Goal: Task Accomplishment & Management: Manage account settings

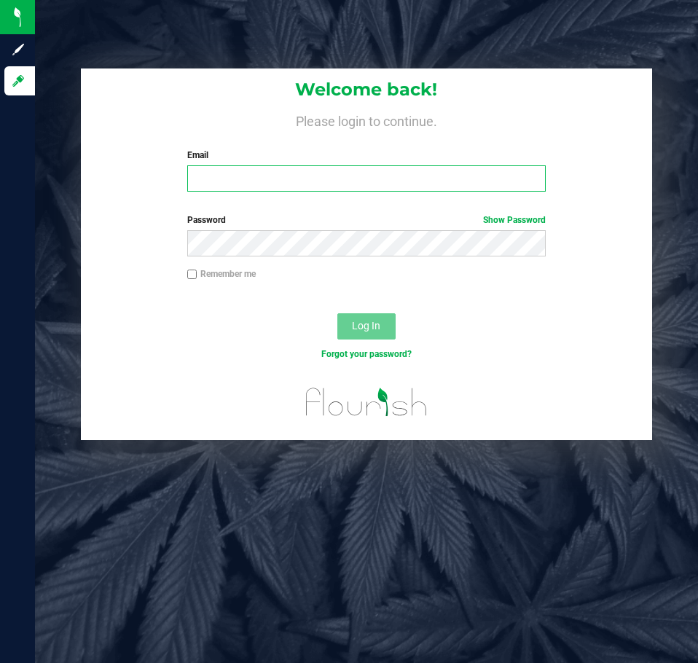
type input "[EMAIL_ADDRESS][DOMAIN_NAME]"
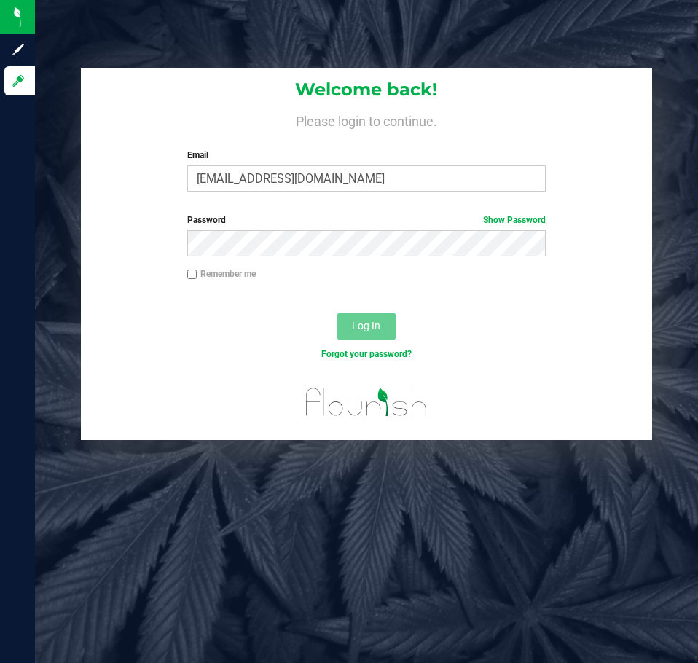
click at [224, 283] on div "Remember me" at bounding box center [366, 275] width 380 height 17
click at [210, 276] on label "Remember me" at bounding box center [221, 273] width 69 height 13
click at [198, 276] on input "Remember me" at bounding box center [192, 275] width 10 height 10
checkbox input "true"
click at [349, 322] on button "Log In" at bounding box center [366, 326] width 58 height 26
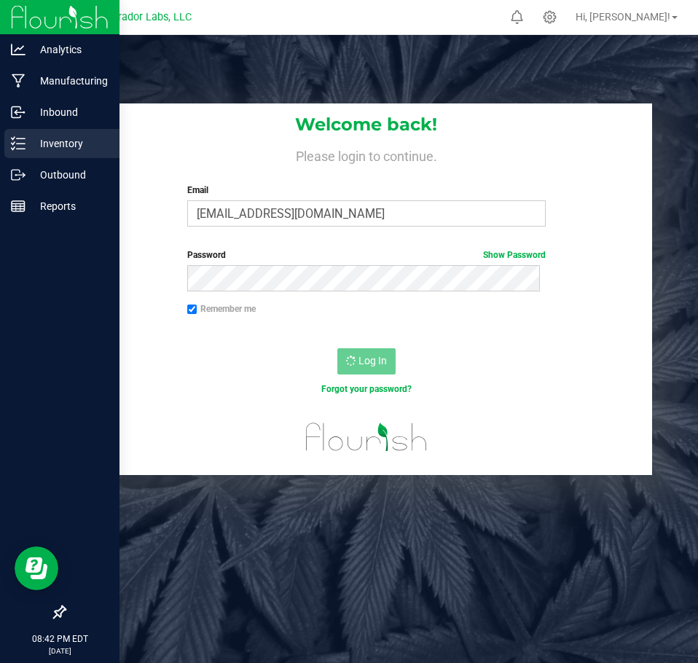
click at [39, 148] on p "Inventory" at bounding box center [69, 143] width 87 height 17
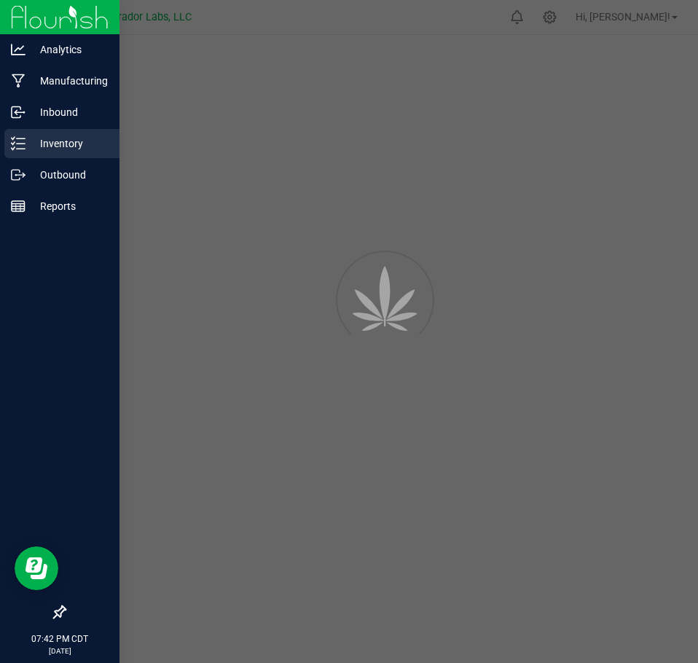
click at [1, 149] on link "Inventory" at bounding box center [60, 144] width 120 height 31
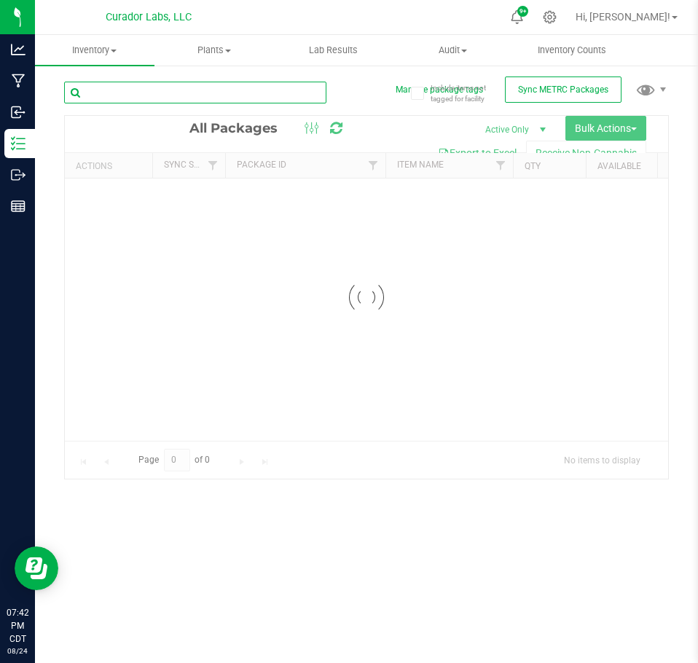
click at [172, 98] on input "text" at bounding box center [195, 93] width 262 height 22
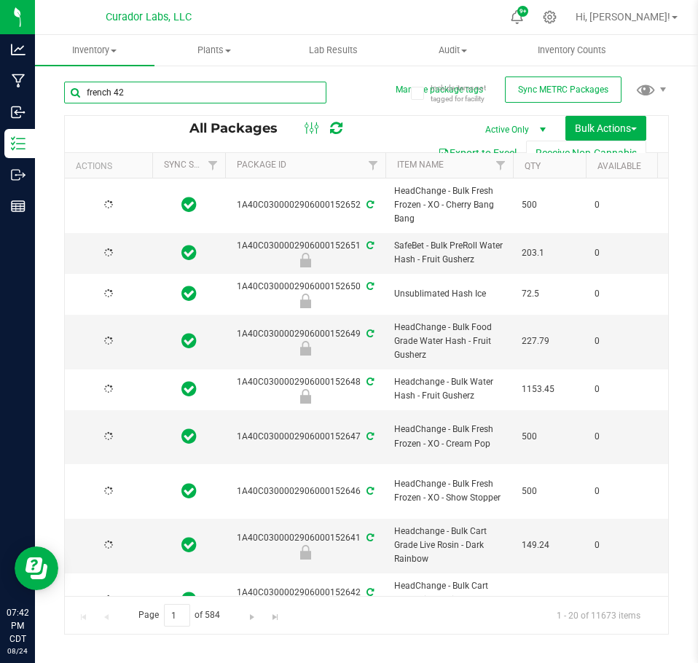
type input "french 42"
type input "[DATE]"
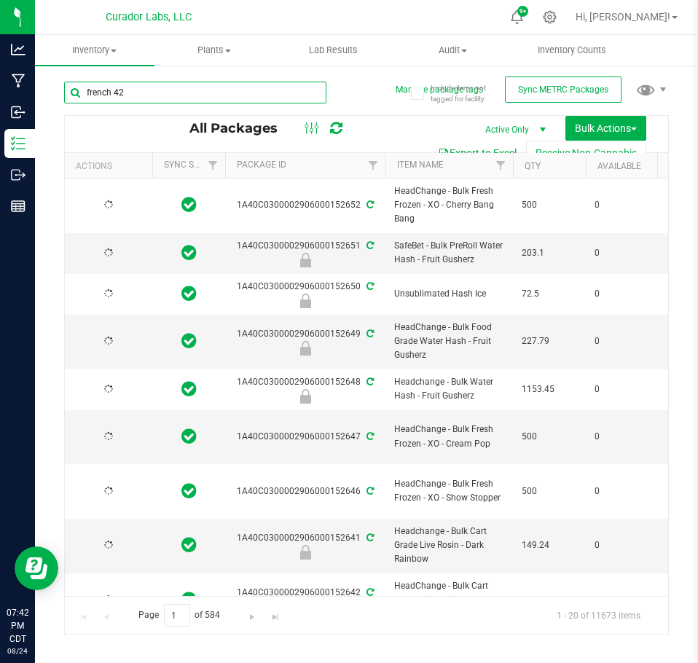
type input "[DATE]"
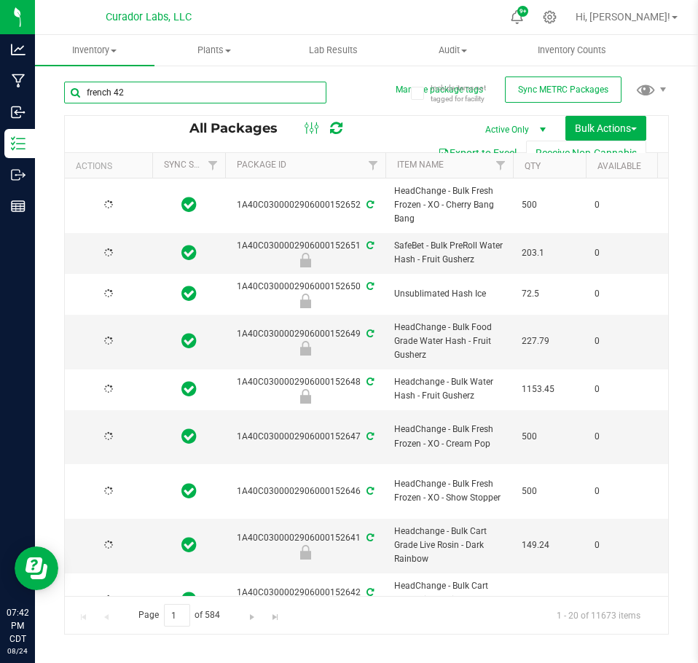
type input "[DATE]"
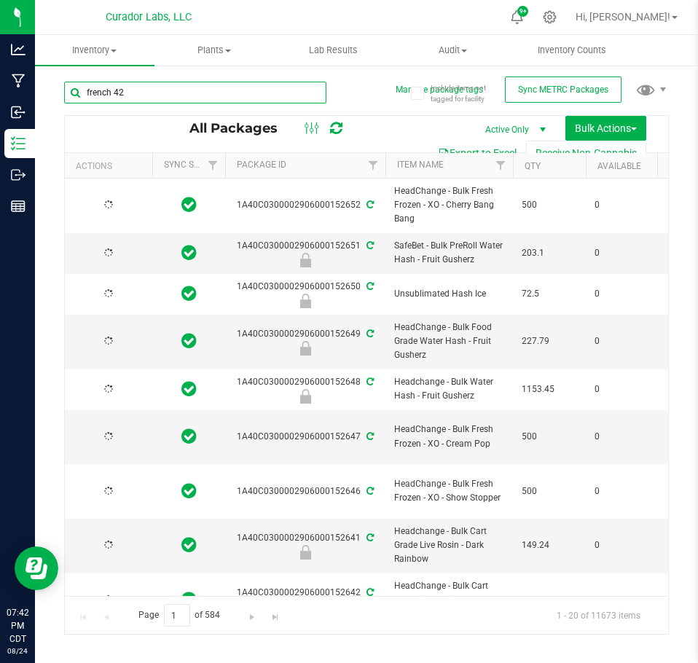
type input "[DATE]"
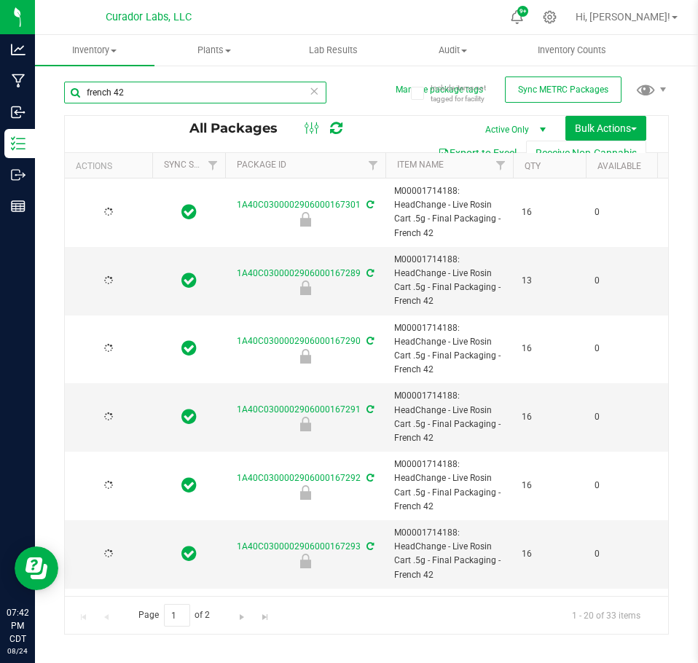
type input "[DATE]"
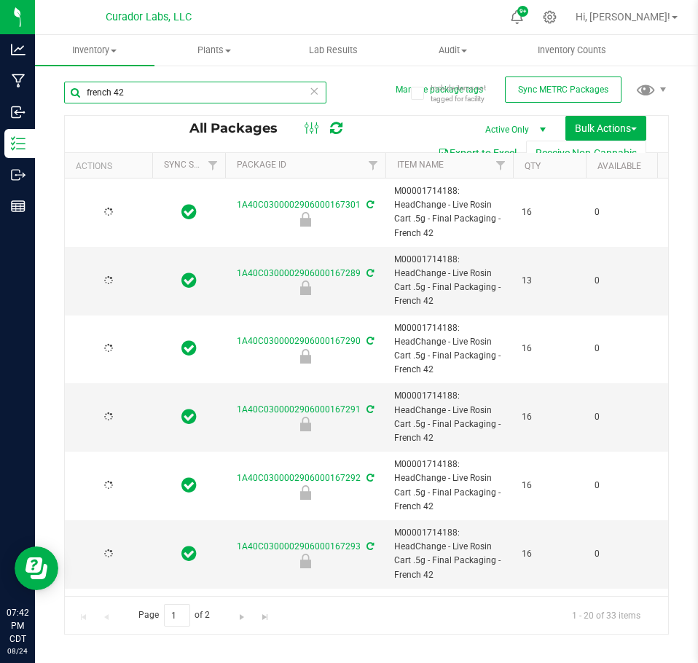
type input "[DATE]"
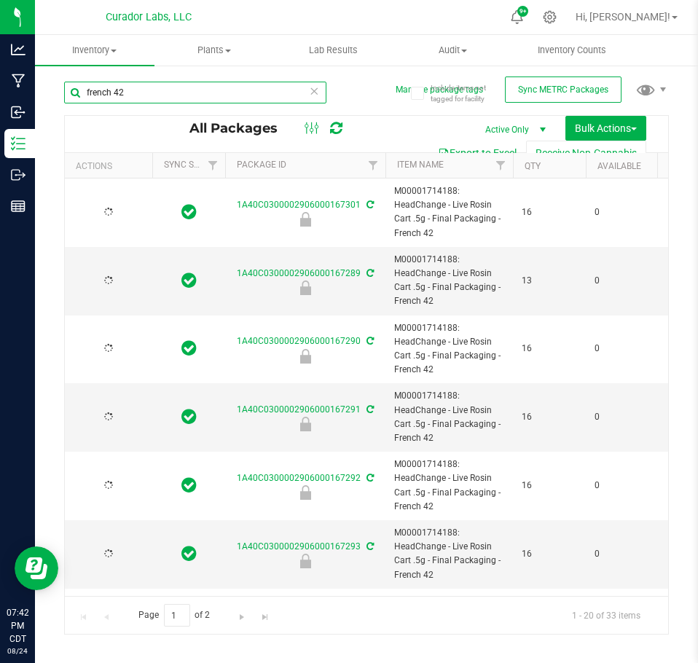
type input "[DATE]"
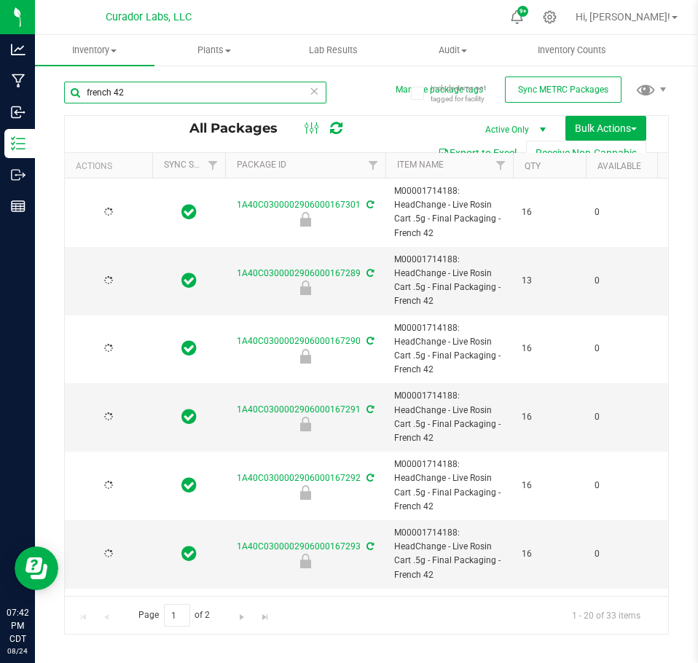
type input "[DATE]"
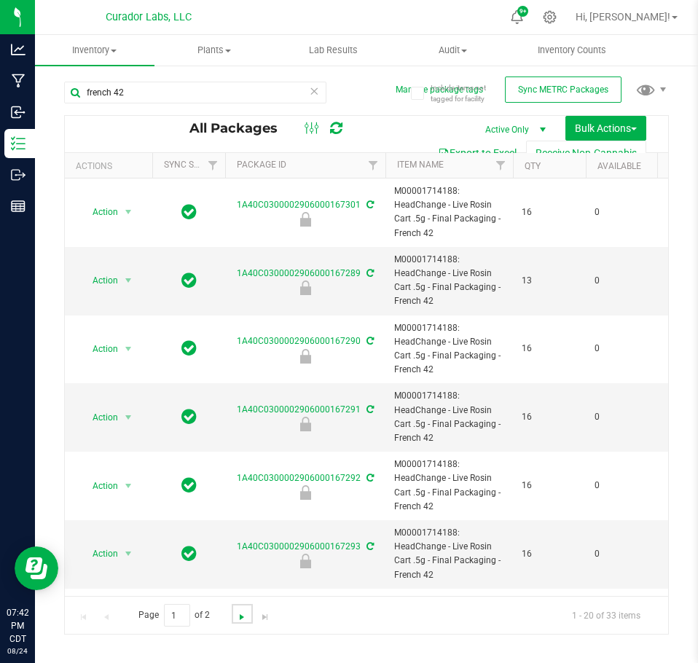
click at [236, 616] on span "Go to the next page" at bounding box center [242, 618] width 12 height 12
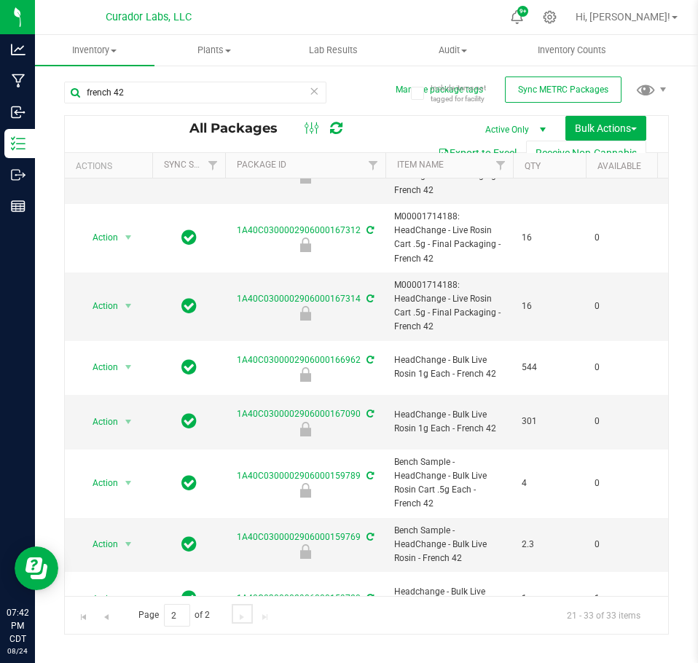
drag, startPoint x: 101, startPoint y: 593, endPoint x: 3, endPoint y: 28, distance: 573.3
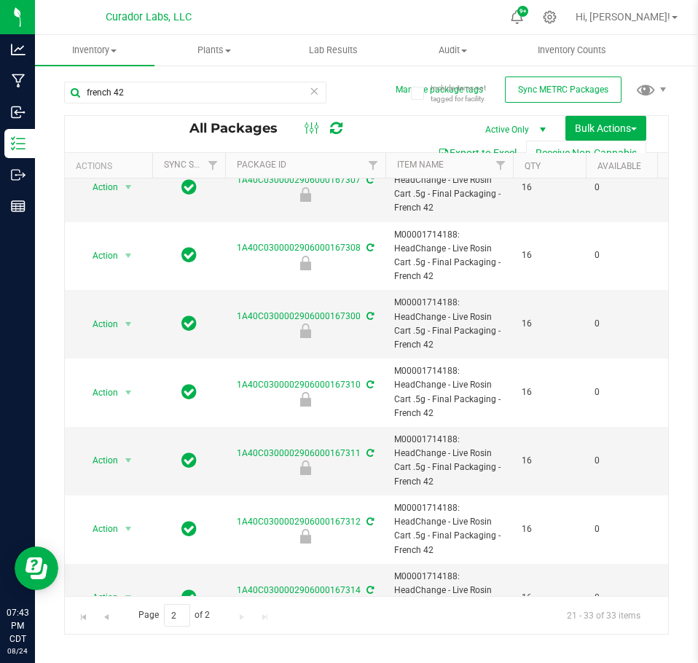
click at [314, 96] on icon at bounding box center [314, 90] width 10 height 17
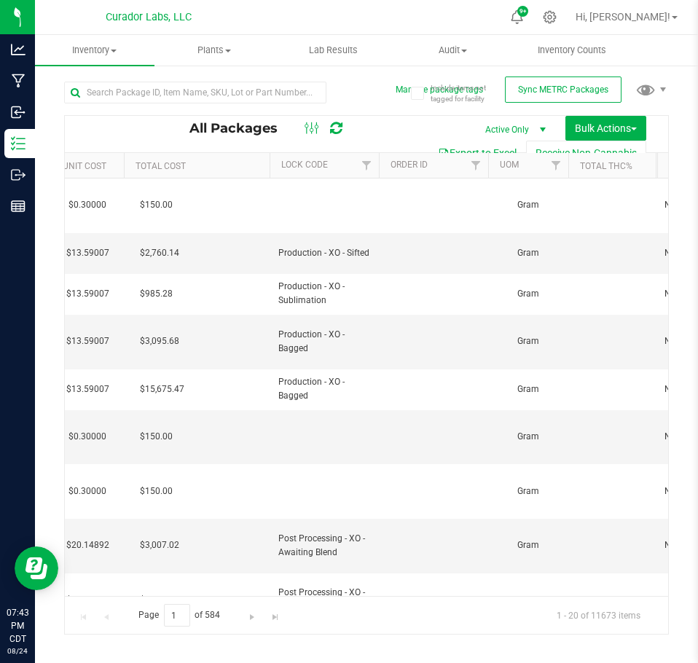
scroll to position [0, 602]
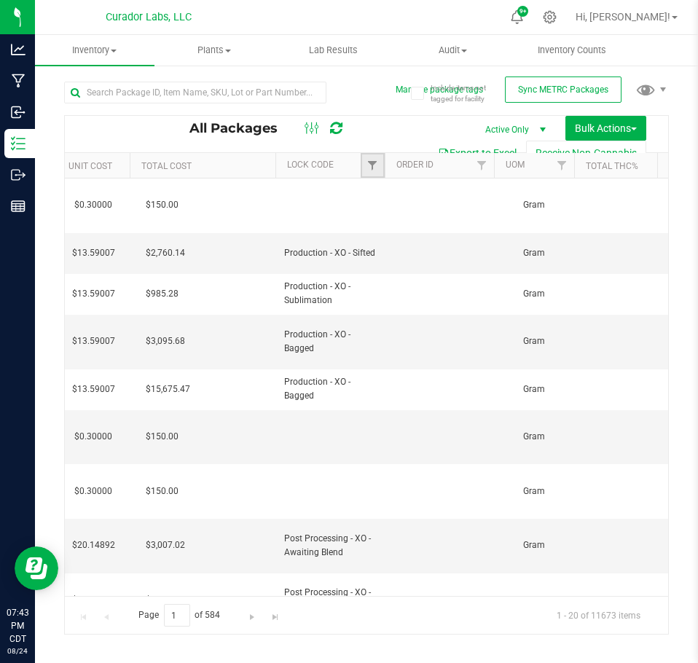
click at [381, 165] on link "Filter" at bounding box center [373, 165] width 24 height 25
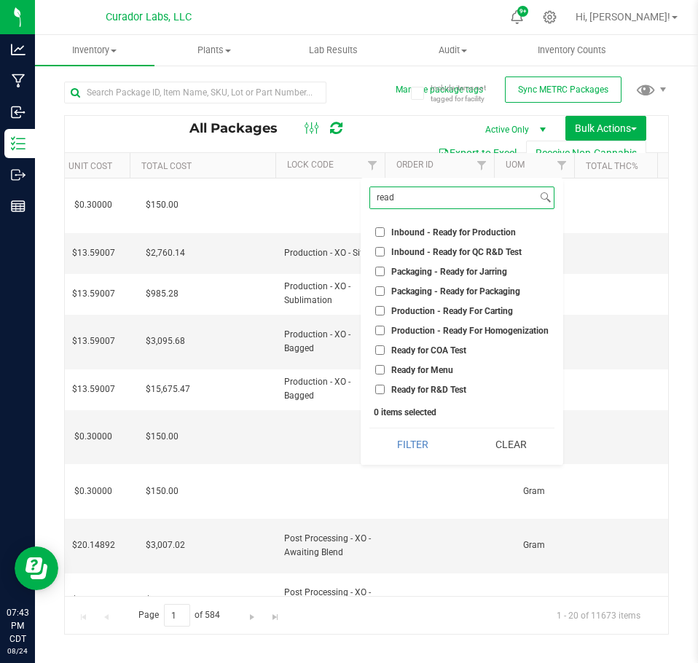
type input "read"
click at [387, 366] on label "Ready for Menu" at bounding box center [414, 369] width 78 height 9
click at [385, 366] on input "Ready for Menu" at bounding box center [379, 369] width 9 height 9
checkbox input "true"
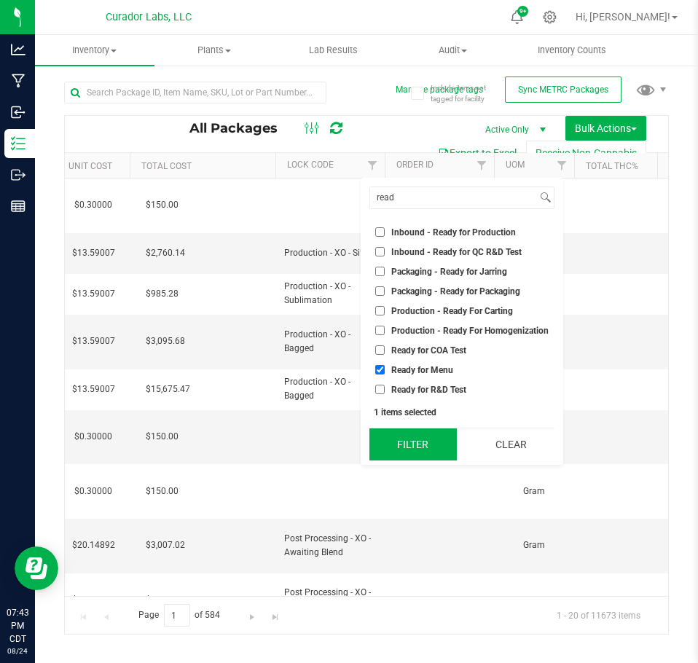
click at [407, 442] on button "Filter" at bounding box center [413, 445] width 87 height 32
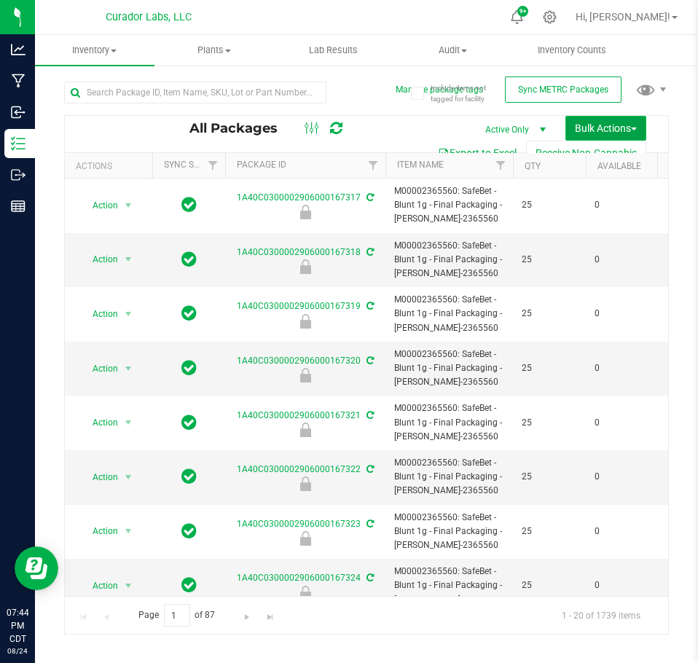
click at [571, 123] on button "Bulk Actions" at bounding box center [606, 128] width 81 height 25
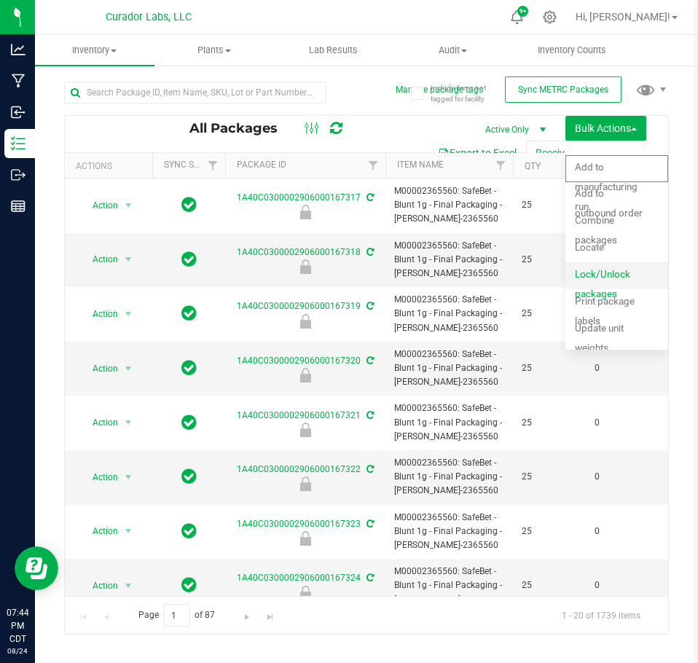
click at [588, 283] on div "Lock/Unlock packages" at bounding box center [620, 276] width 90 height 23
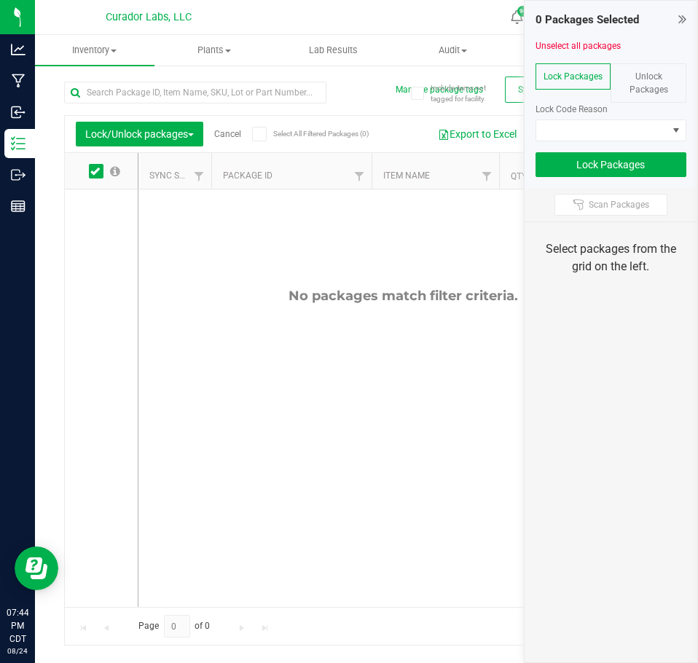
click at [618, 89] on div "Unlock Packages" at bounding box center [649, 82] width 76 height 39
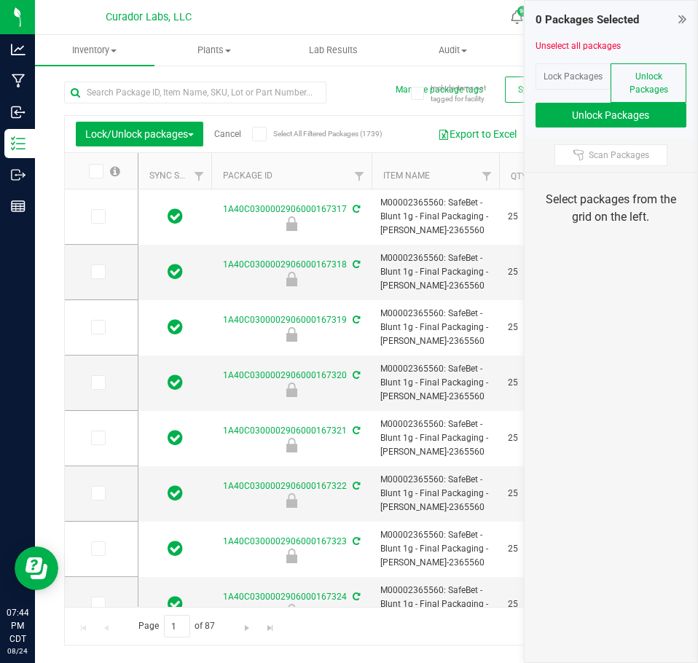
type input "[DATE]"
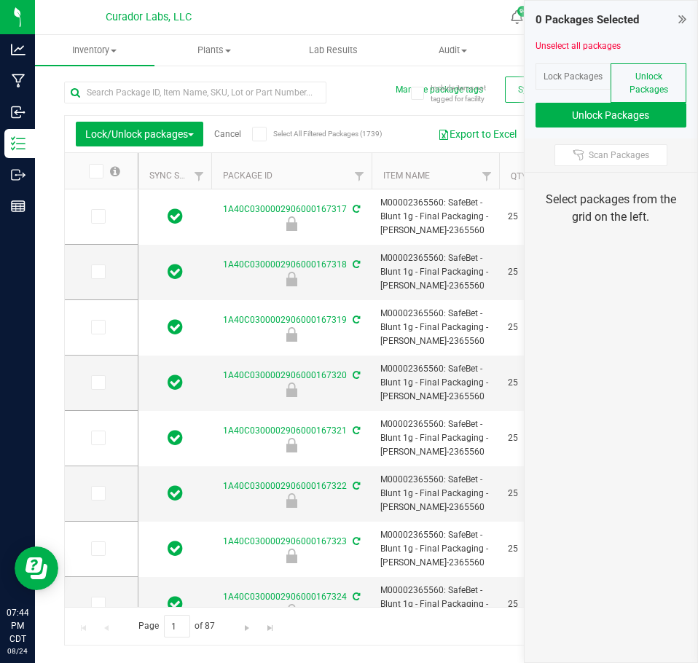
type input "[DATE]"
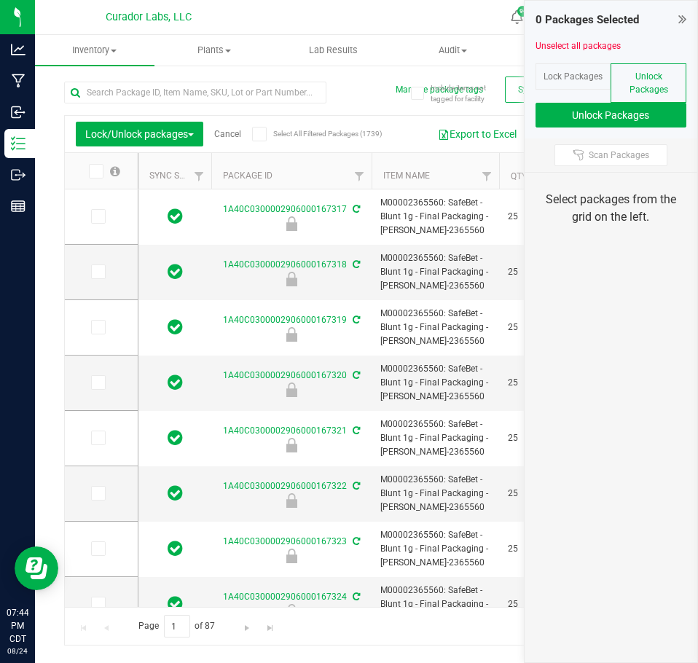
type input "[DATE]"
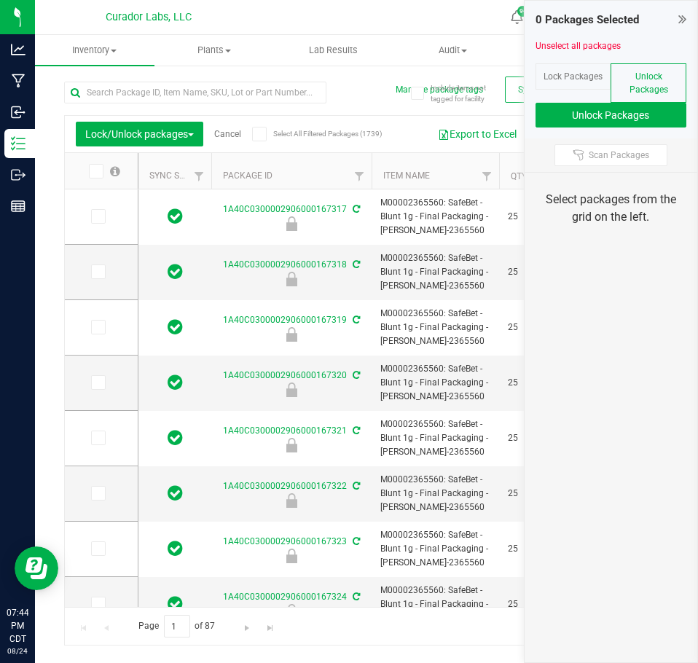
type input "[DATE]"
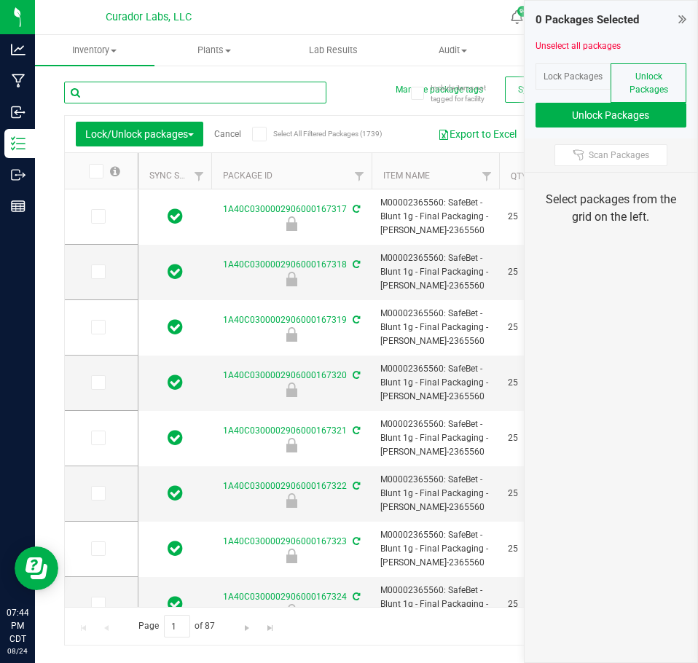
click at [243, 99] on input "text" at bounding box center [195, 93] width 262 height 22
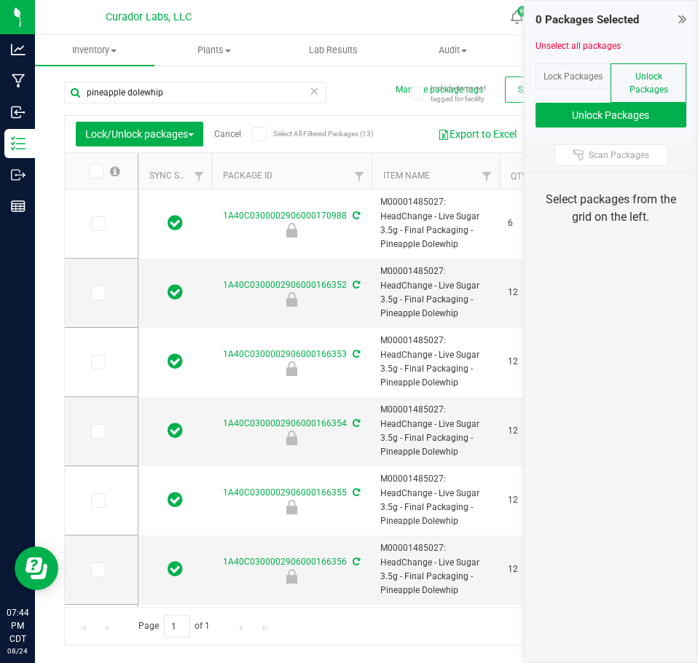
click at [305, 135] on span "Select All Filtered Packages (13)" at bounding box center [309, 134] width 73 height 8
click at [0, 0] on input "Select All Filtered Packages (13)" at bounding box center [0, 0] width 0 height 0
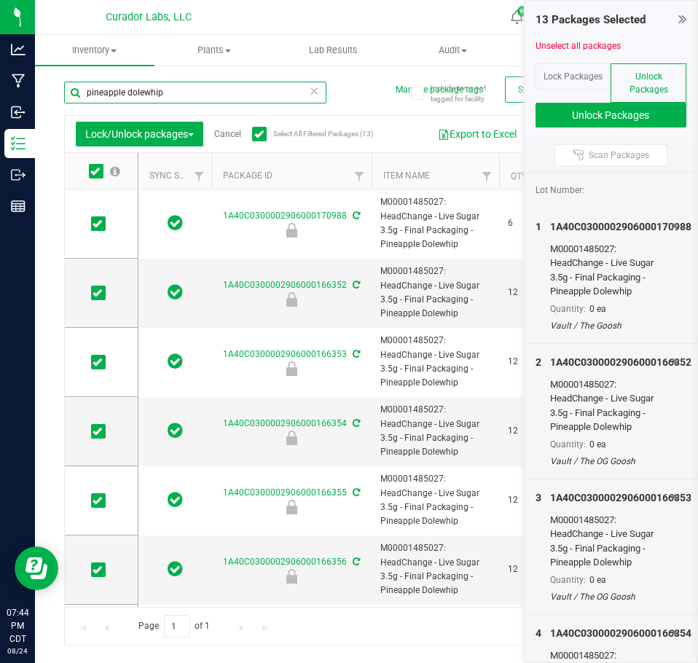
click at [232, 94] on input "pineapple dolewhip" at bounding box center [195, 93] width 262 height 22
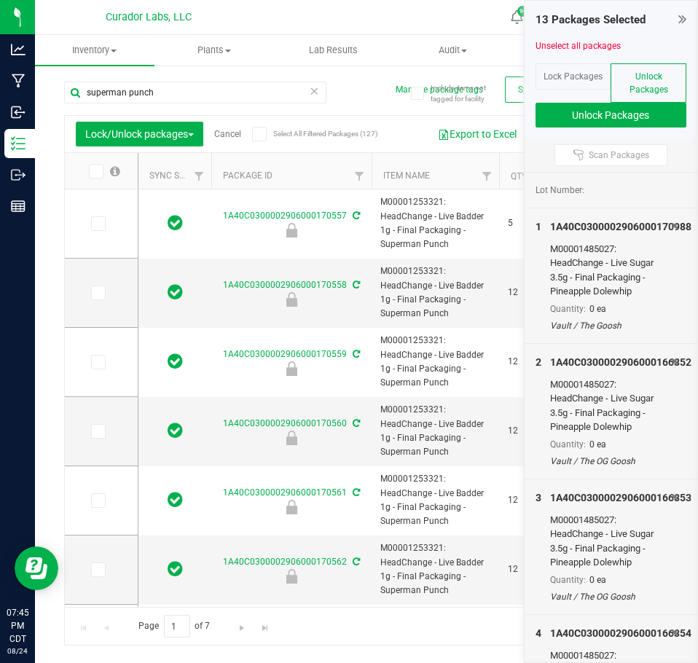
click at [264, 134] on icon at bounding box center [258, 134] width 9 height 0
click at [0, 0] on input "Select All Filtered Packages (127)" at bounding box center [0, 0] width 0 height 0
click at [269, 630] on span "Go to the last page" at bounding box center [265, 628] width 12 height 12
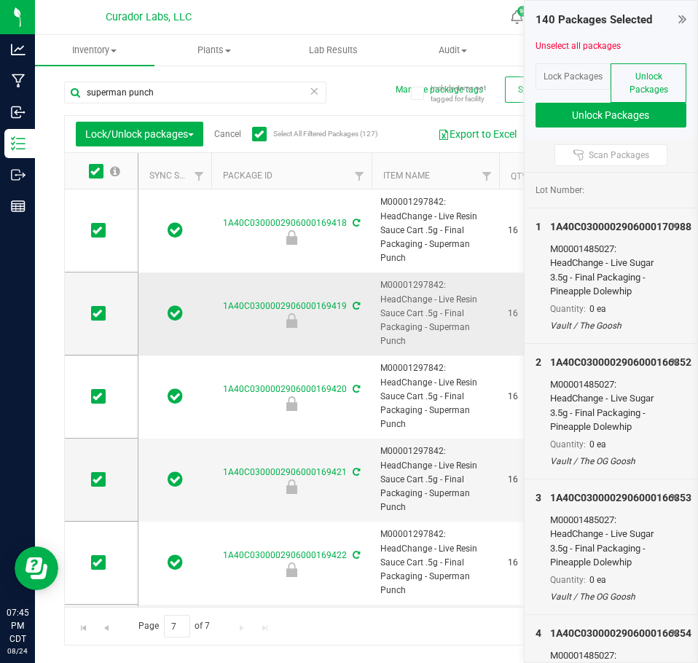
click at [396, 348] on span "M00001297842: HeadChange - Live Resin Sauce Cart .5g - Final Packaging - Superm…" at bounding box center [435, 313] width 110 height 70
copy tr "M00001297842: HeadChange - Live Resin Sauce Cart .5g - Final Packaging - Superm…"
click at [209, 90] on input "superman punch" at bounding box center [195, 93] width 262 height 22
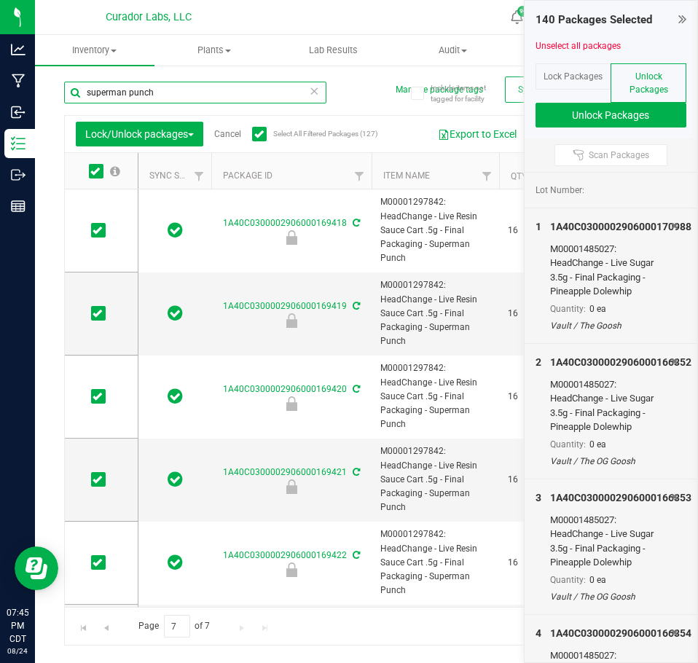
click at [209, 90] on input "superman punch" at bounding box center [195, 93] width 262 height 22
paste input "M00001297842: HeadChange - Live Resin Sauce Cart .5g - Final Packaging - Superm…"
type input "M00001297842: HeadChange - Live Resin Sauce Cart .5g - Final Packaging - Superm…"
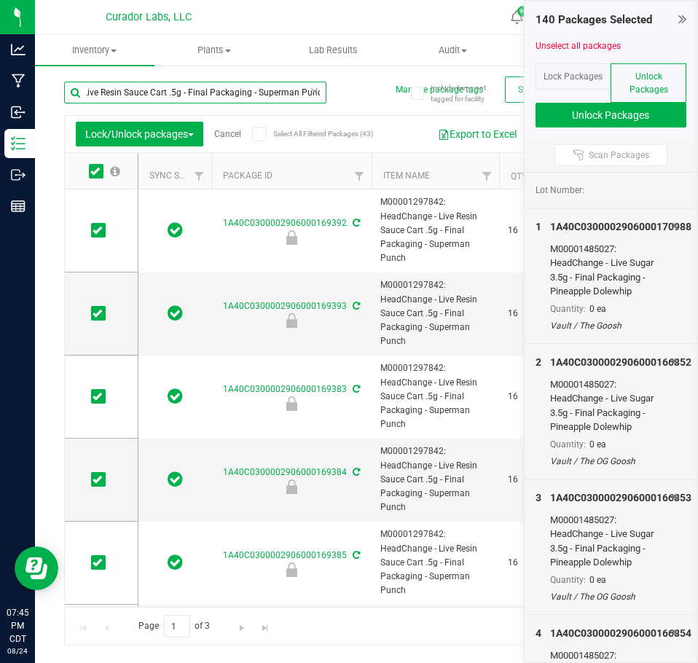
type input "[DATE]"
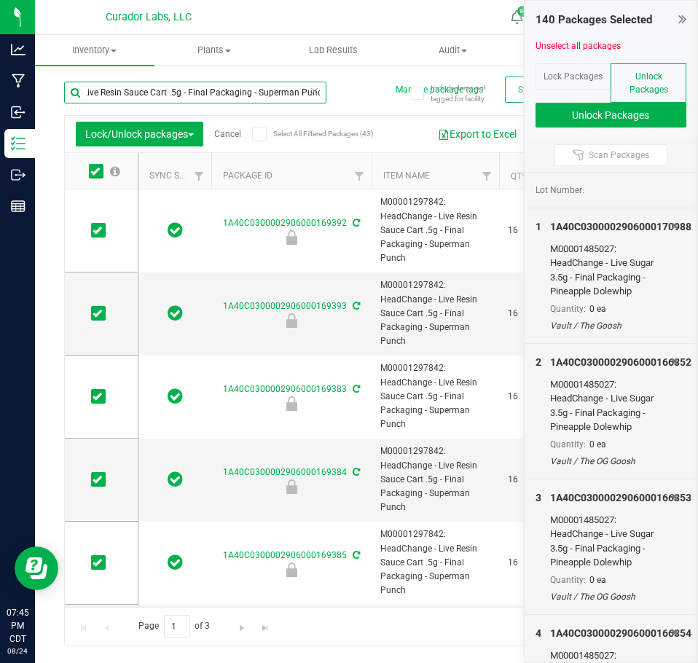
type input "[DATE]"
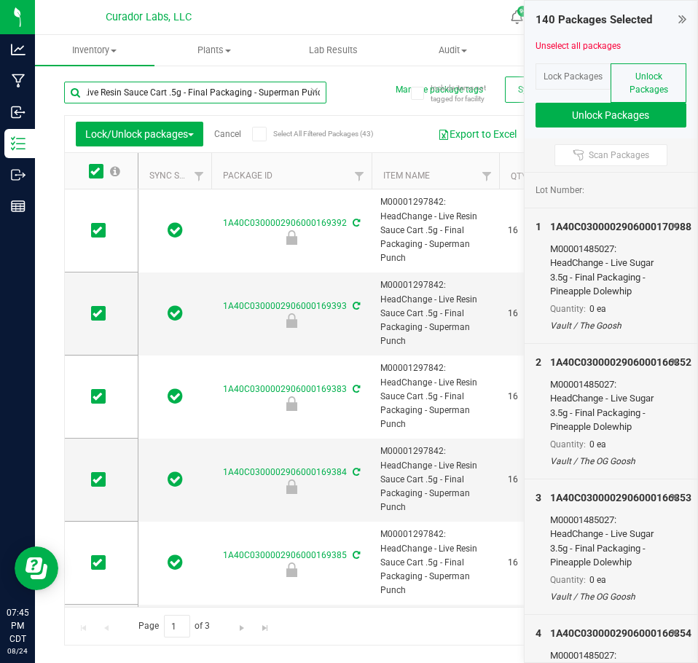
type input "[DATE]"
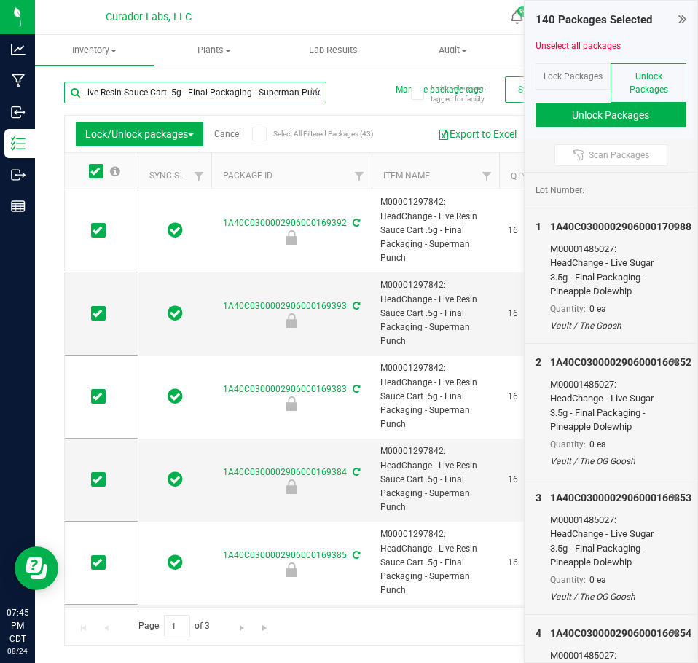
type input "[DATE]"
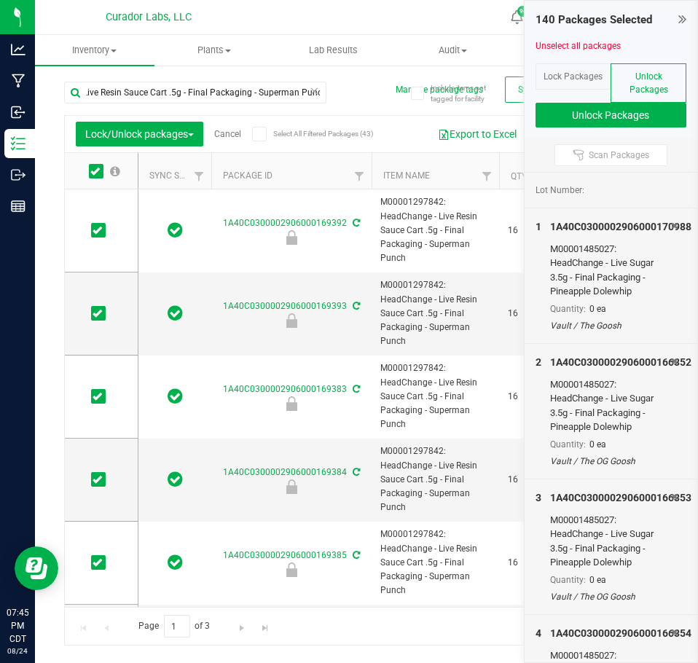
click at [263, 134] on icon at bounding box center [258, 134] width 9 height 0
click at [0, 0] on input "Select All Filtered Packages (43)" at bounding box center [0, 0] width 0 height 0
click at [263, 134] on icon at bounding box center [258, 134] width 9 height 0
click at [0, 0] on input "Select All Filtered Packages (43)" at bounding box center [0, 0] width 0 height 0
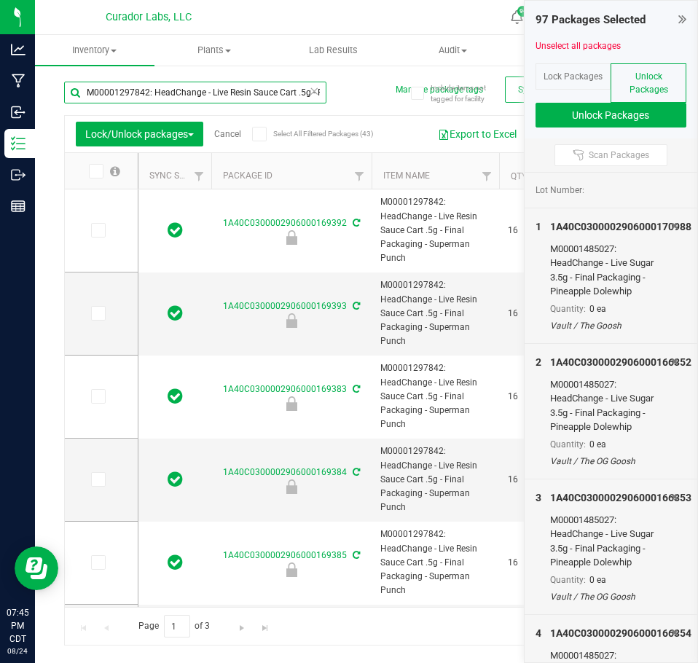
click at [246, 98] on input "M00001297842: HeadChange - Live Resin Sauce Cart .5g - Final Packaging - Superm…" at bounding box center [195, 93] width 262 height 22
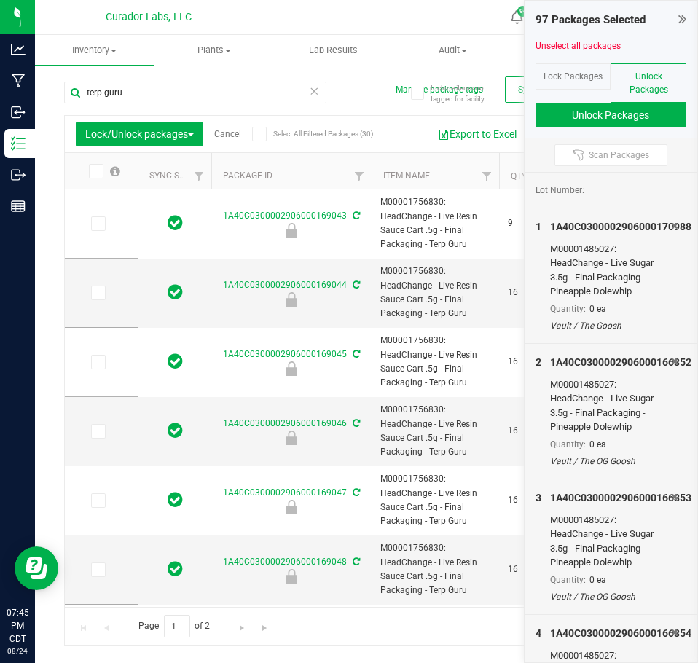
click at [260, 134] on icon at bounding box center [258, 134] width 9 height 0
click at [0, 0] on input "Select All Filtered Packages (30)" at bounding box center [0, 0] width 0 height 0
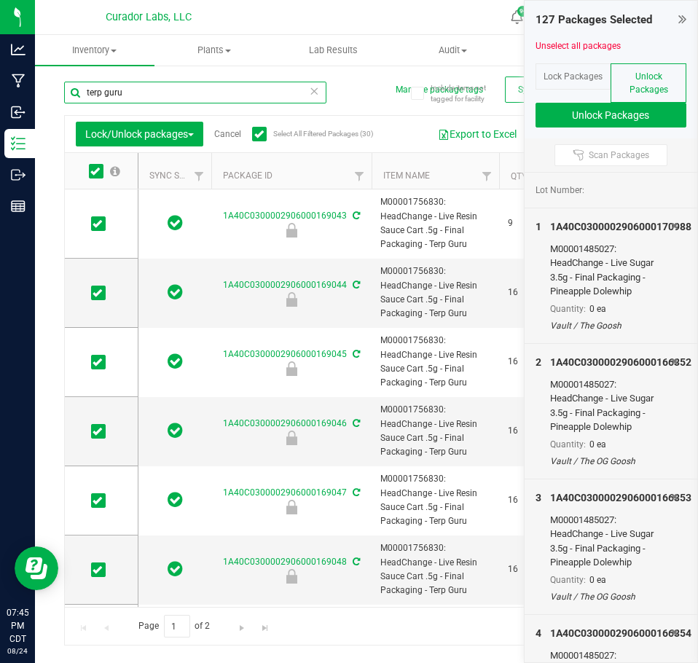
click at [186, 95] on input "terp guru" at bounding box center [195, 93] width 262 height 22
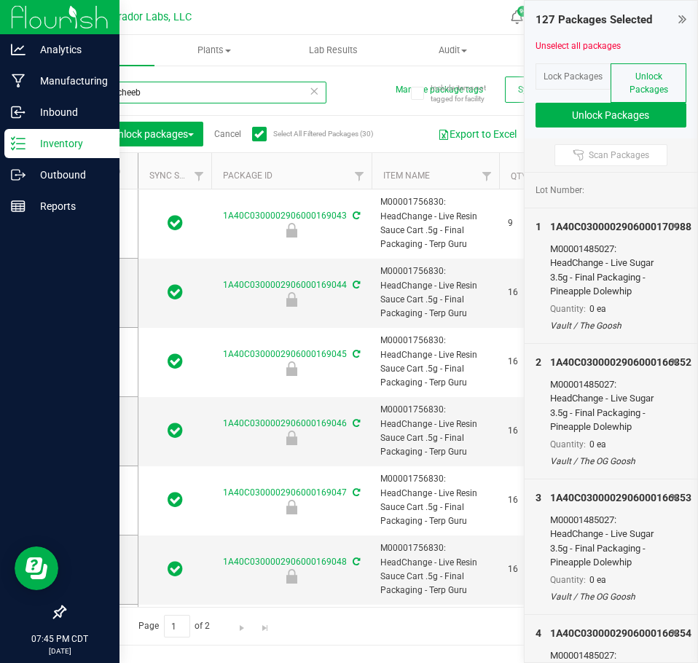
type input "cheeba cheeba"
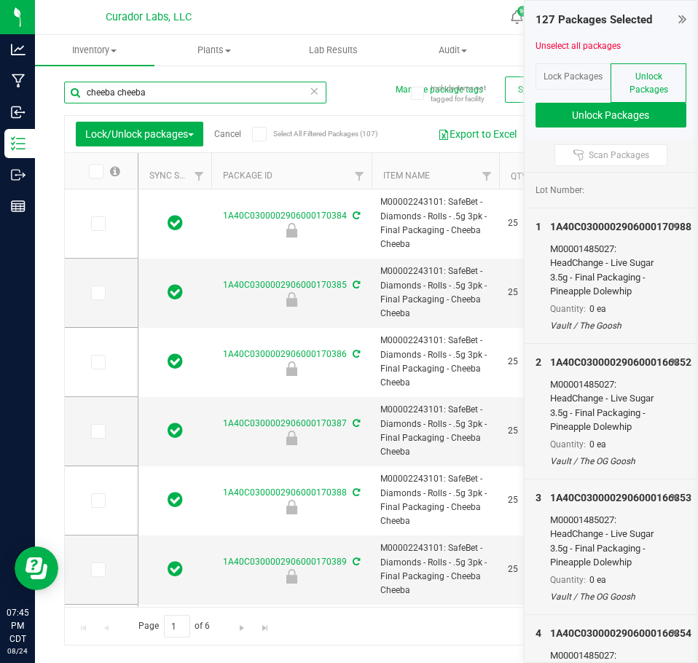
type input "[DATE]"
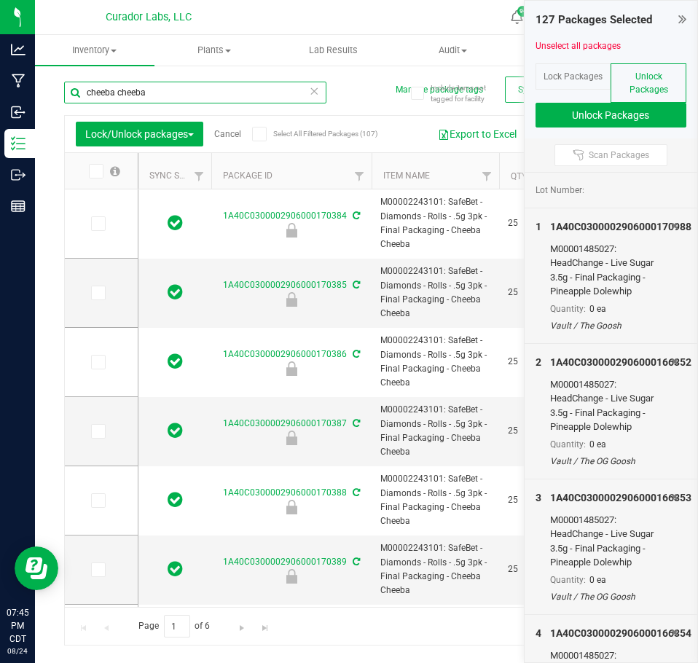
type input "[DATE]"
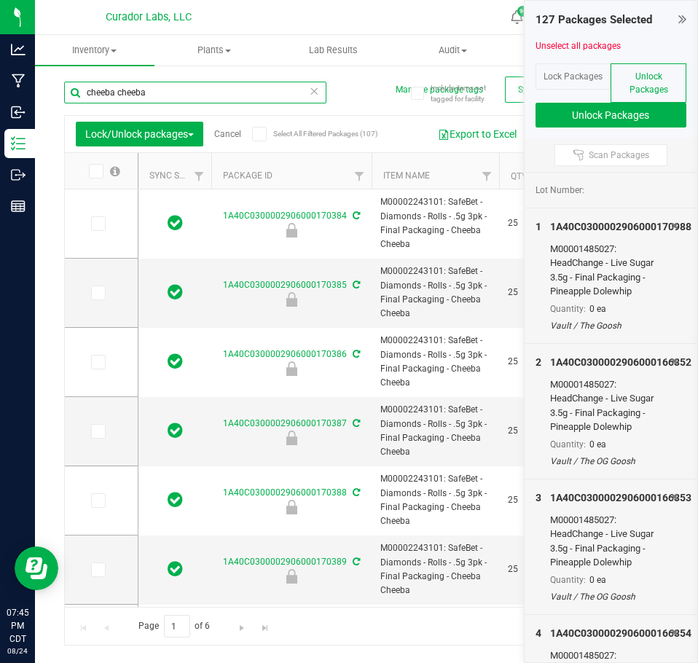
type input "[DATE]"
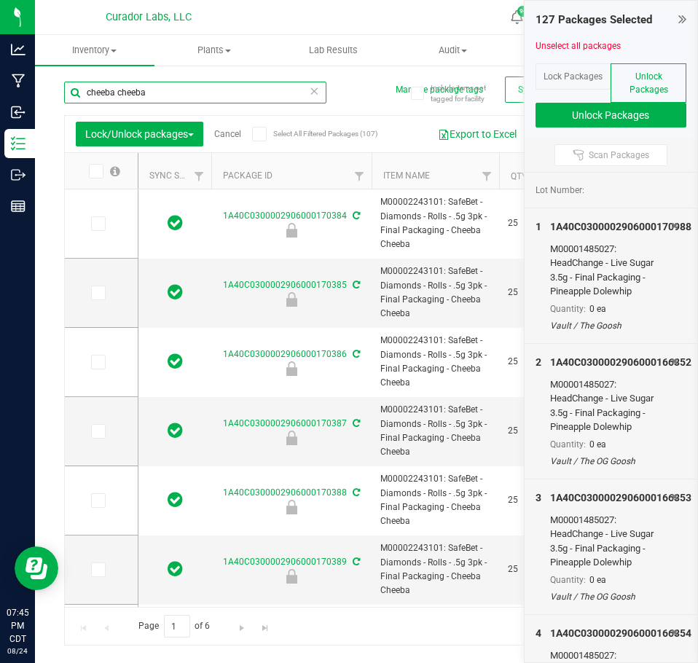
type input "[DATE]"
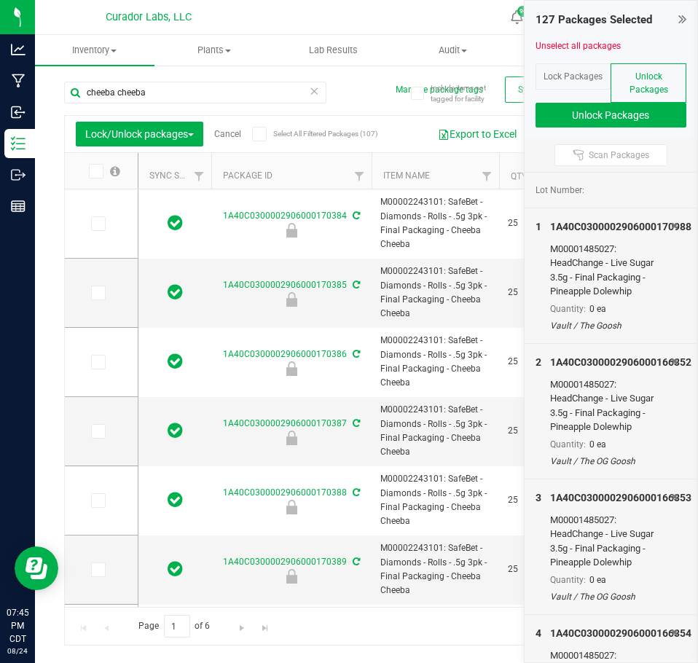
click at [262, 128] on span at bounding box center [259, 134] width 15 height 15
click at [0, 0] on input "Select All Filtered Packages (107)" at bounding box center [0, 0] width 0 height 0
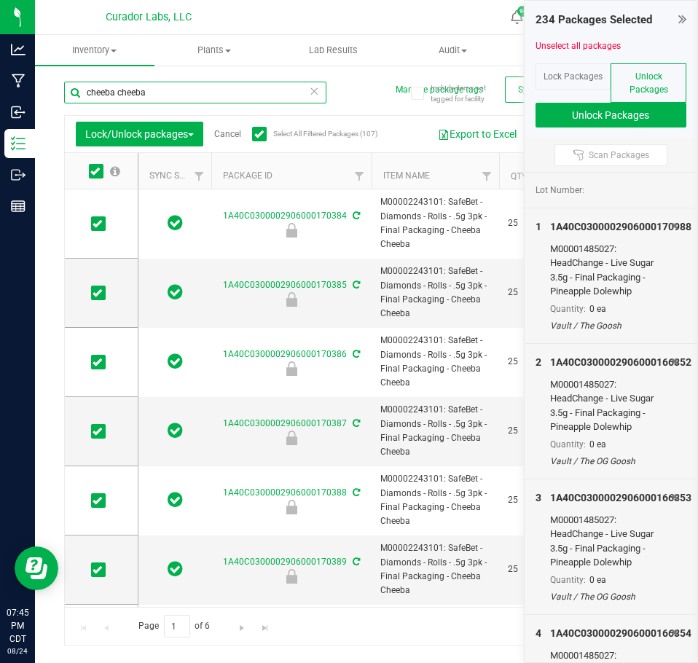
click at [187, 100] on input "cheeba cheeba" at bounding box center [195, 93] width 262 height 22
click at [187, 99] on input "cheeba cheeba" at bounding box center [195, 93] width 262 height 22
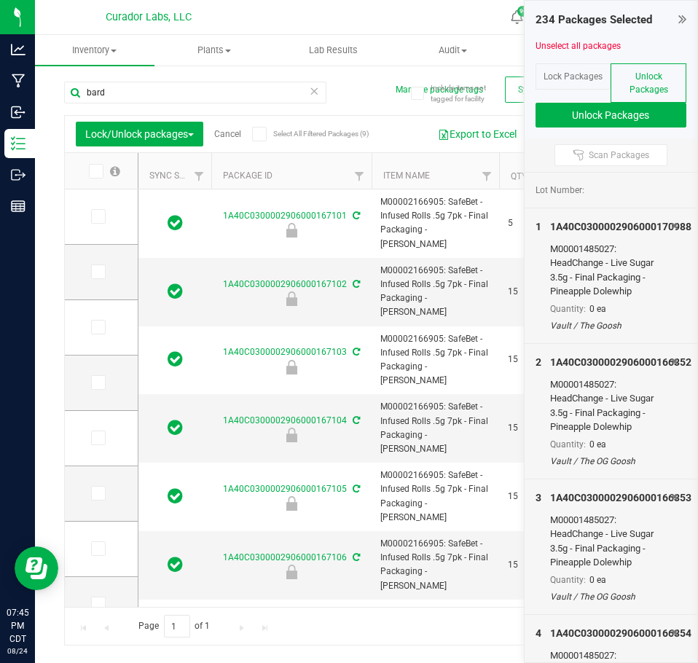
click at [262, 134] on icon at bounding box center [258, 134] width 9 height 0
click at [0, 0] on input "Select All Filtered Packages (9)" at bounding box center [0, 0] width 0 height 0
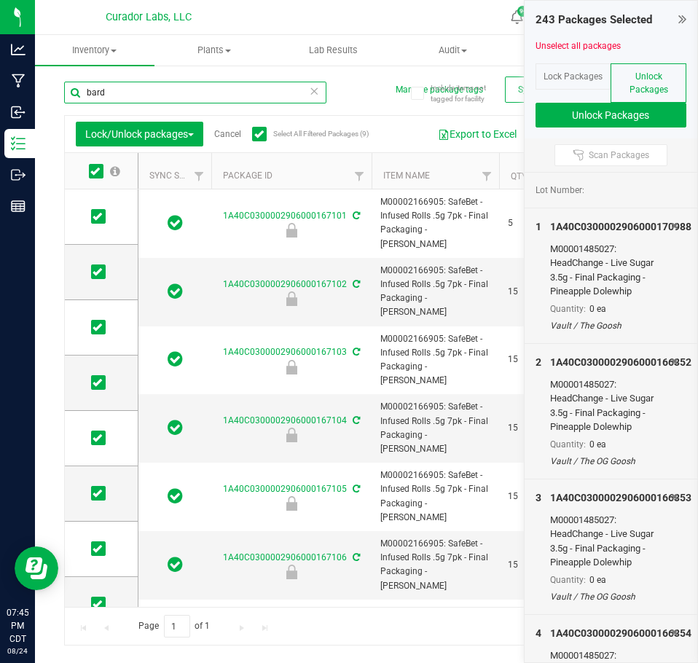
click at [185, 101] on input "bard" at bounding box center [195, 93] width 262 height 22
click at [184, 101] on input "bard" at bounding box center [195, 93] width 262 height 22
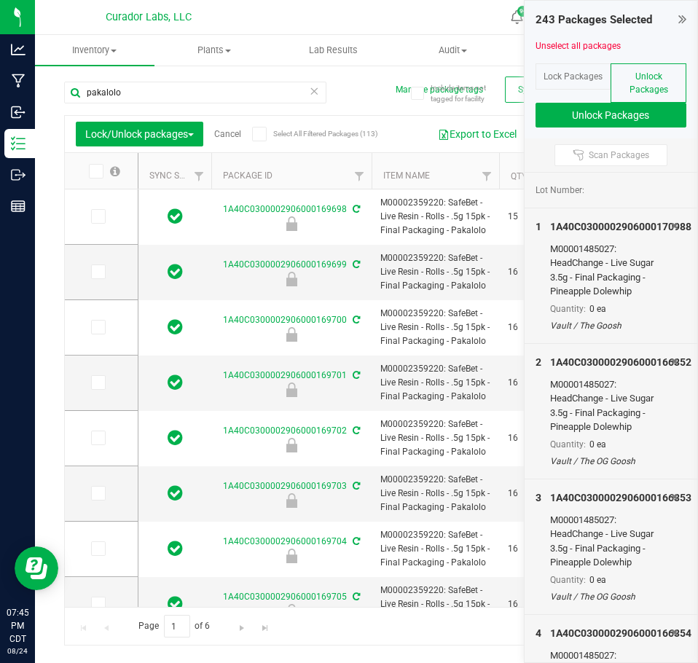
click at [294, 128] on label "Select All Filtered Packages (113)" at bounding box center [299, 134] width 94 height 15
click at [0, 0] on input "Select All Filtered Packages (113)" at bounding box center [0, 0] width 0 height 0
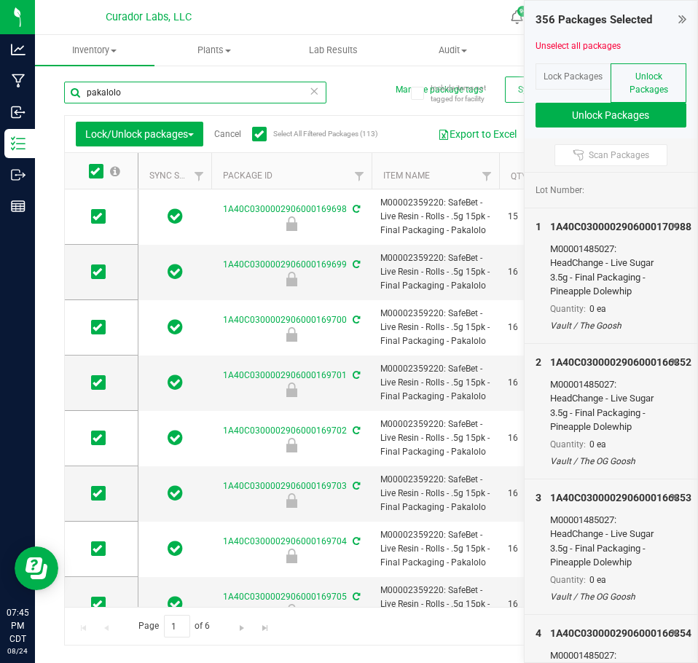
click at [122, 92] on input "pakalolo" at bounding box center [195, 93] width 262 height 22
type input "wedding cake"
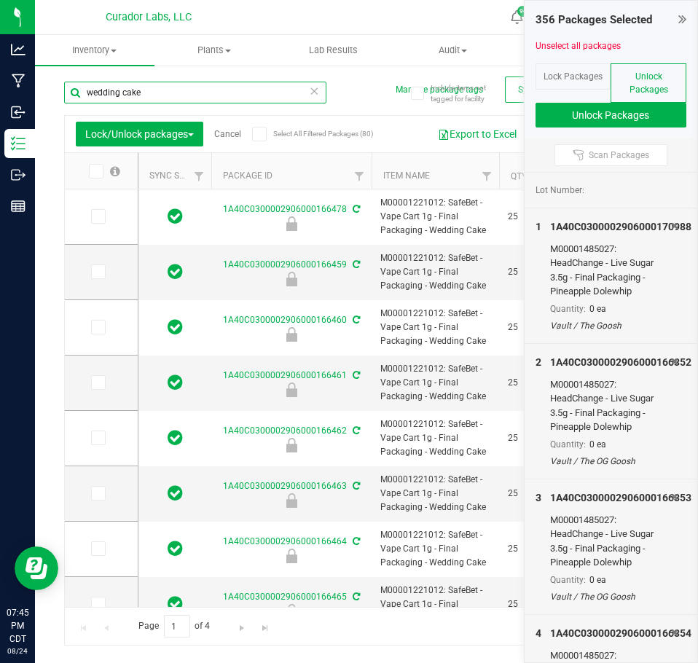
type input "[DATE]"
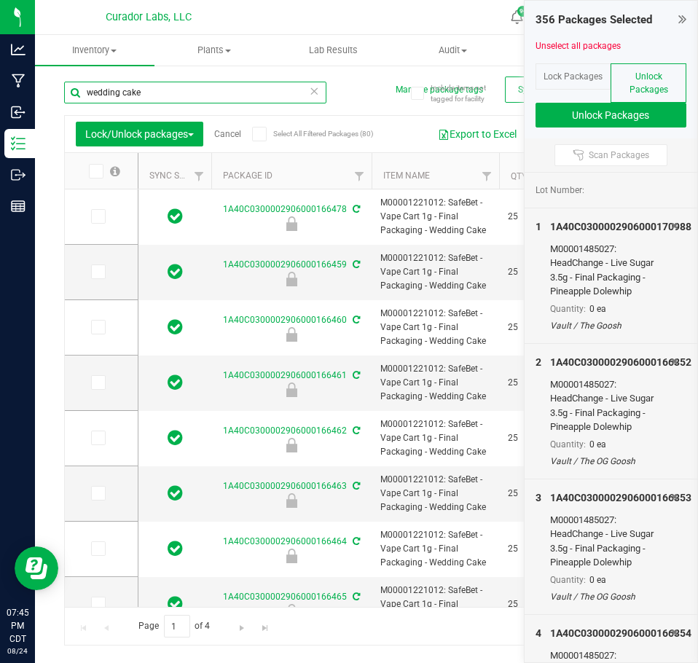
type input "[DATE]"
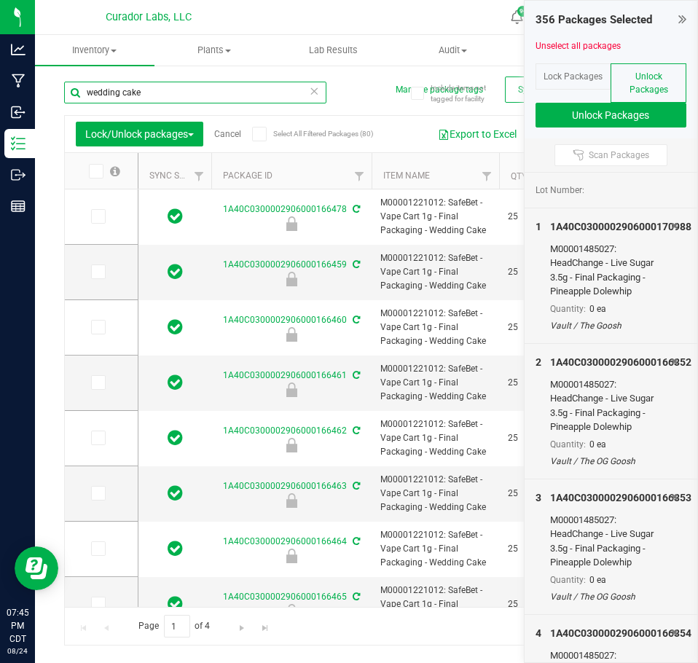
type input "[DATE]"
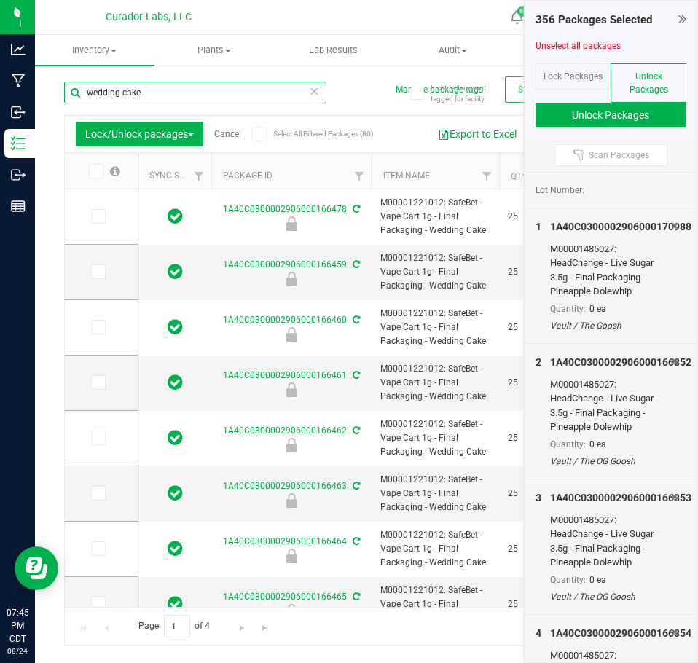
type input "[DATE]"
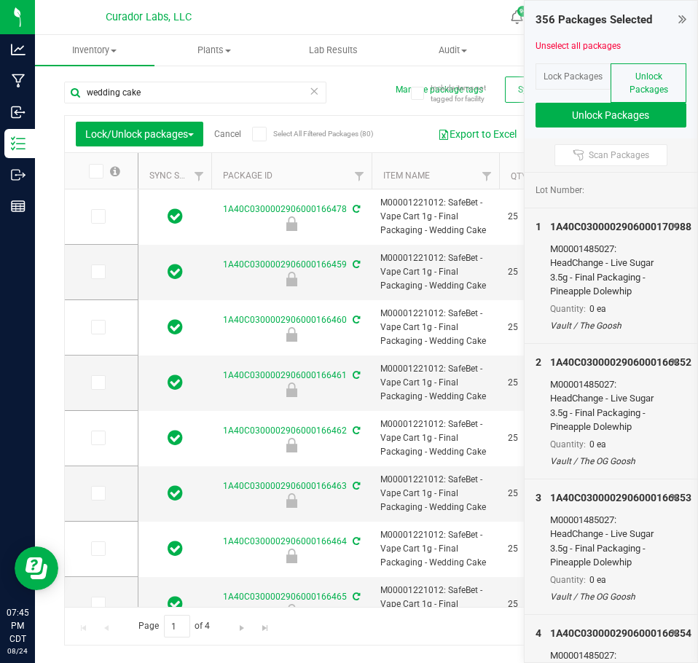
click at [266, 132] on span at bounding box center [259, 134] width 15 height 15
click at [0, 0] on input "Select All Filtered Packages (80)" at bounding box center [0, 0] width 0 height 0
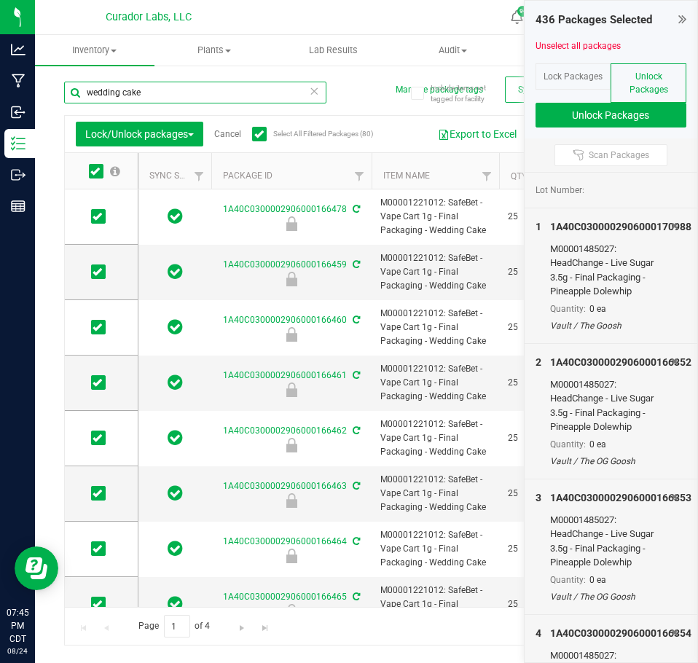
click at [192, 102] on input "wedding cake" at bounding box center [195, 93] width 262 height 22
click at [192, 101] on input "wedding cake" at bounding box center [195, 93] width 262 height 22
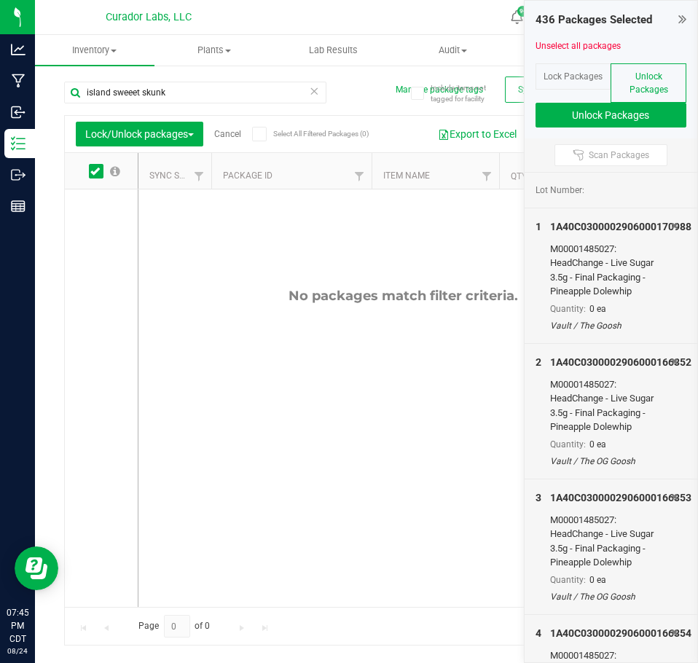
click at [270, 130] on label "Select All Filtered Packages (0)" at bounding box center [299, 134] width 94 height 15
click at [0, 0] on input "Select All Filtered Packages (0)" at bounding box center [0, 0] width 0 height 0
click at [254, 130] on div "Lock/Unlock packages Cancel Select All Filtered Packages (0)" at bounding box center [211, 134] width 270 height 25
click at [133, 88] on input "island sweeet skunk" at bounding box center [195, 93] width 262 height 22
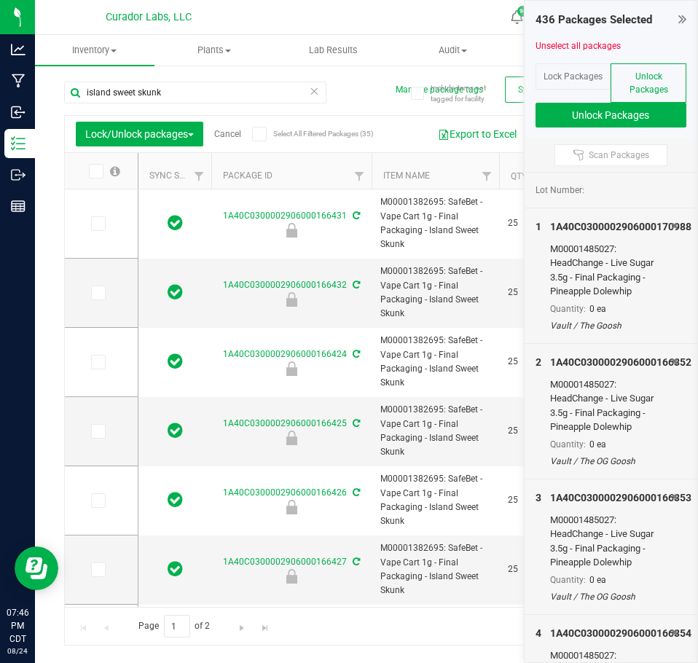
click at [276, 137] on span "Select All Filtered Packages (35)" at bounding box center [309, 134] width 73 height 8
click at [0, 0] on input "Select All Filtered Packages (35)" at bounding box center [0, 0] width 0 height 0
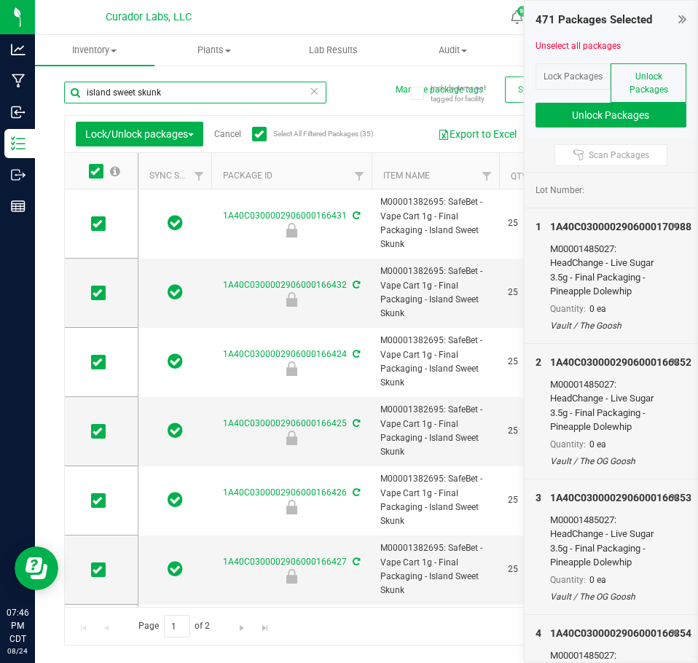
click at [177, 95] on input "island sweet skunk" at bounding box center [195, 93] width 262 height 22
click at [177, 94] on input "island sweet skunk" at bounding box center [195, 93] width 262 height 22
type input "bubblegum"
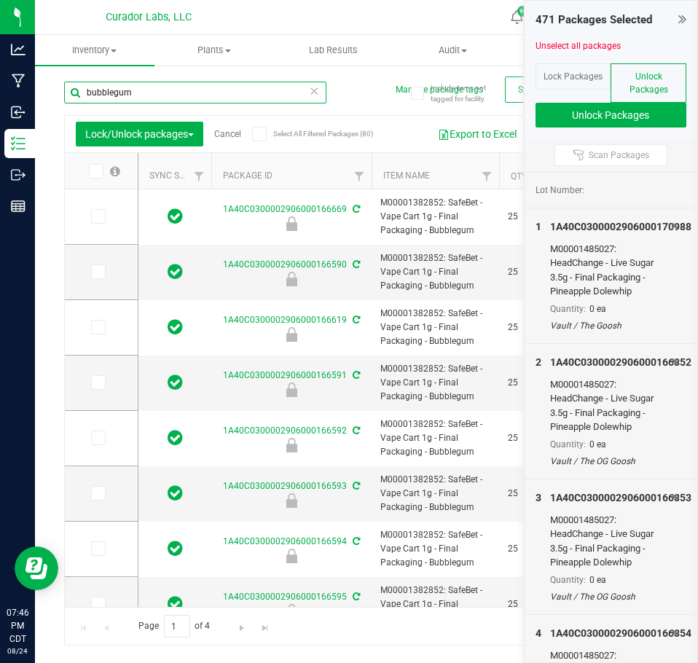
type input "[DATE]"
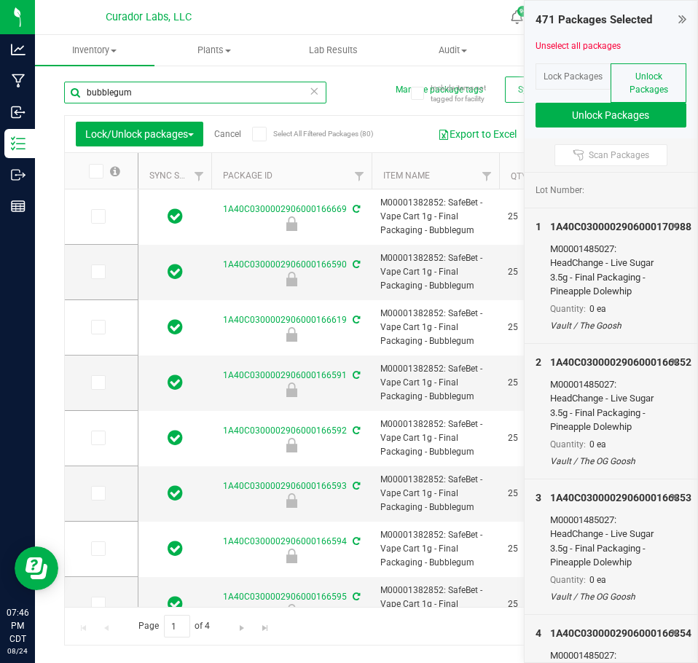
type input "[DATE]"
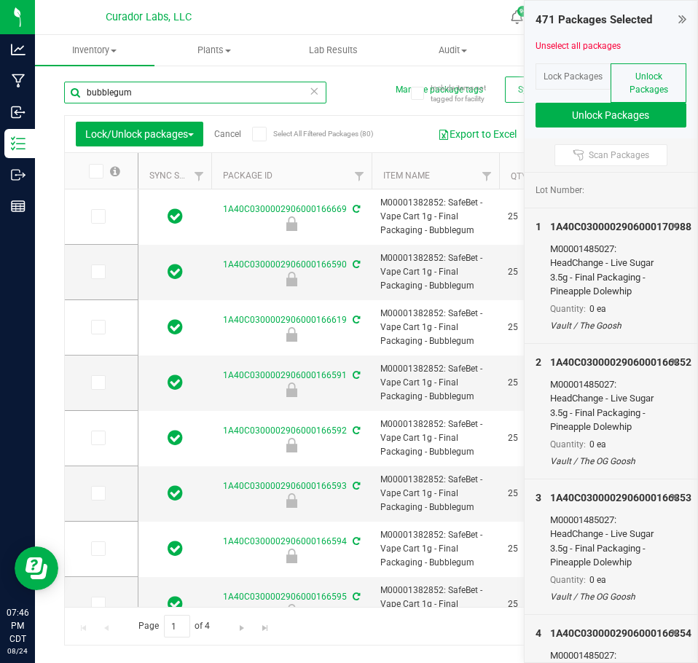
type input "[DATE]"
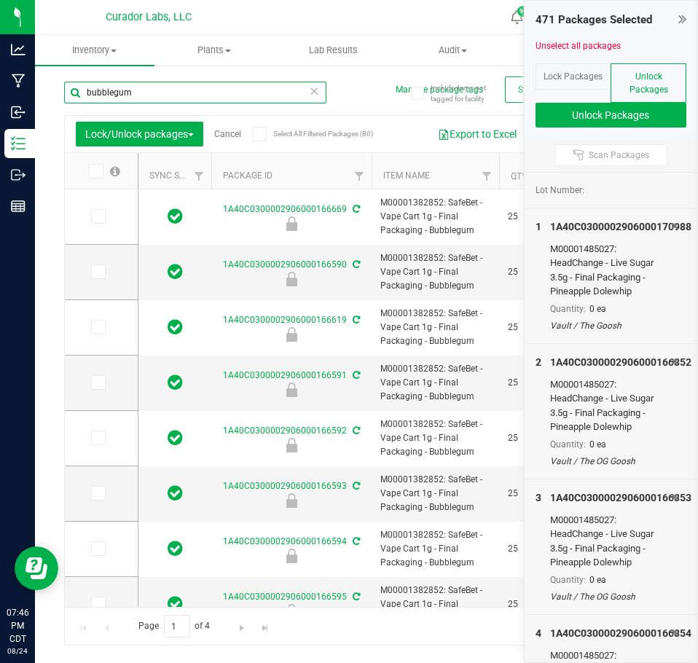
type input "[DATE]"
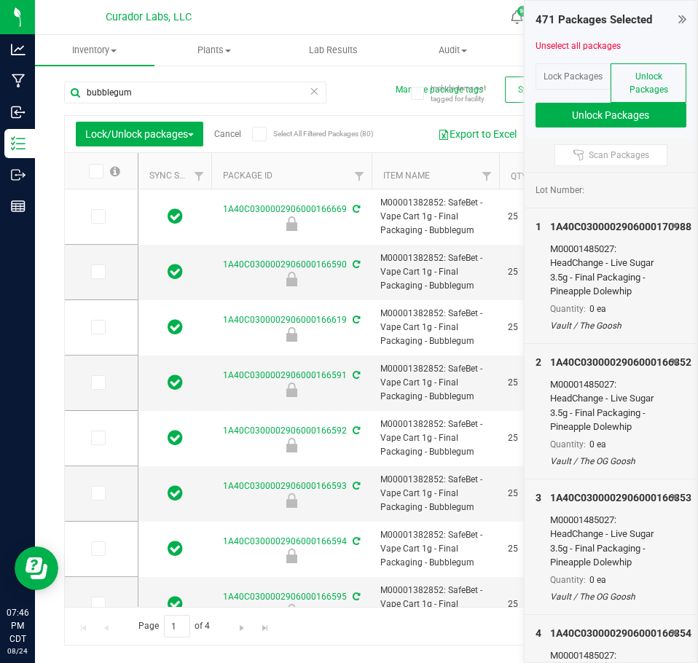
click at [273, 138] on label "Select All Filtered Packages (80)" at bounding box center [299, 134] width 94 height 15
click at [0, 0] on input "Select All Filtered Packages (80)" at bounding box center [0, 0] width 0 height 0
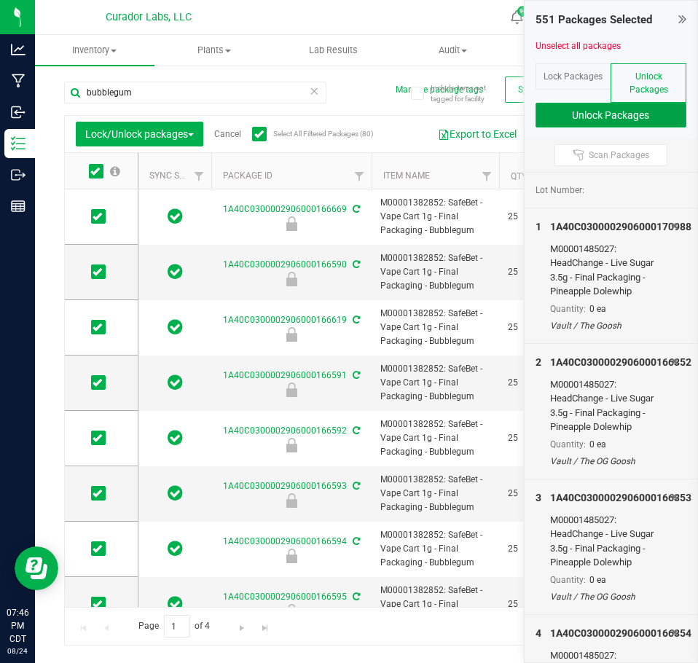
click at [603, 112] on button "Unlock Packages" at bounding box center [612, 115] width 152 height 25
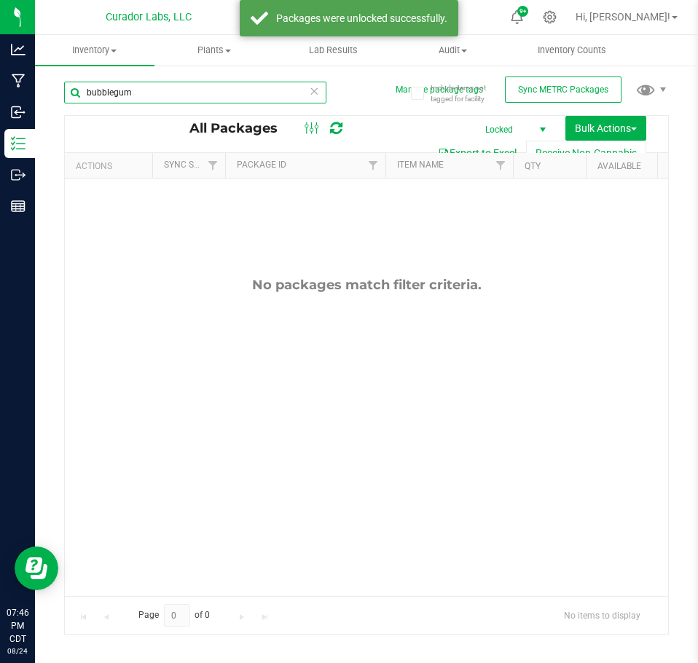
drag, startPoint x: 323, startPoint y: 93, endPoint x: 313, endPoint y: 93, distance: 10.2
click at [322, 93] on input "bubblegum" at bounding box center [195, 93] width 262 height 22
click at [312, 93] on icon at bounding box center [314, 90] width 10 height 17
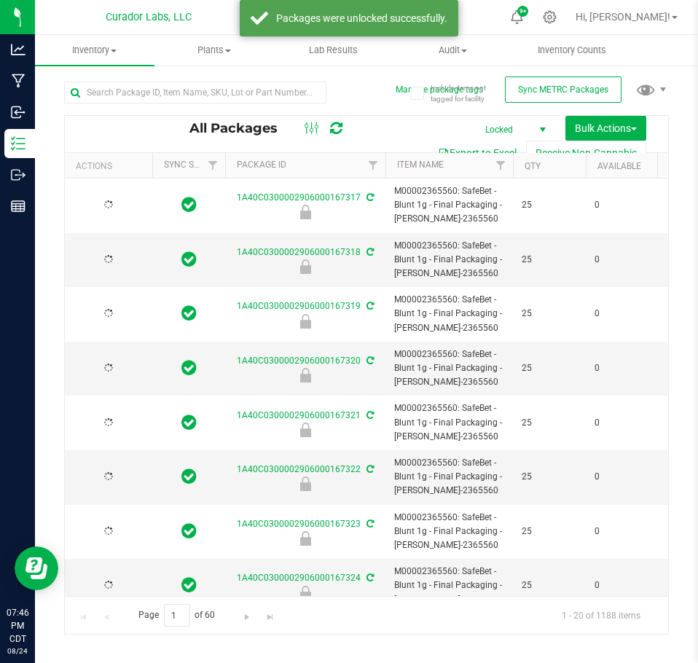
click at [537, 125] on span "select" at bounding box center [543, 130] width 12 height 12
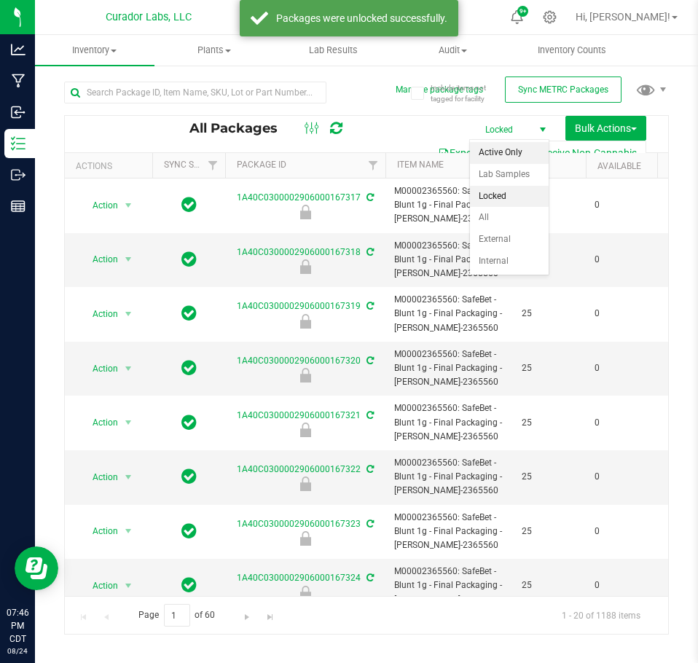
click at [531, 149] on li "Active Only" at bounding box center [509, 153] width 79 height 22
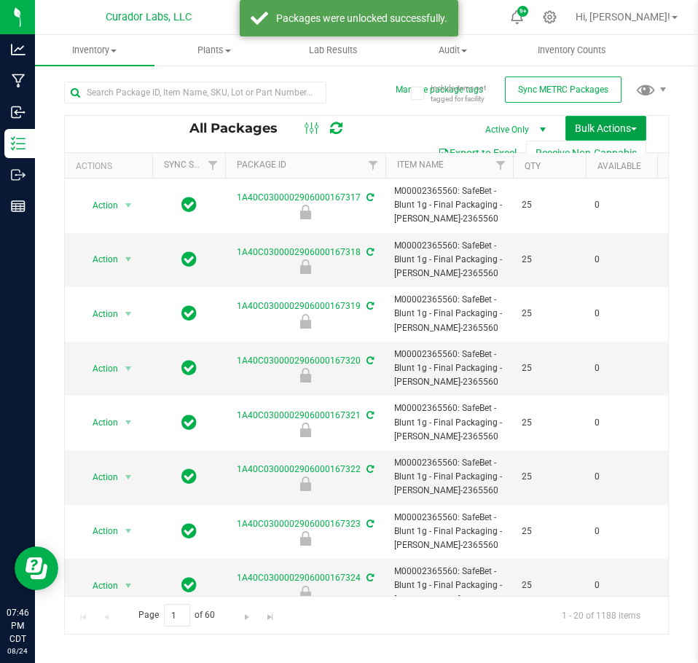
click at [606, 138] on button "Bulk Actions" at bounding box center [606, 128] width 81 height 25
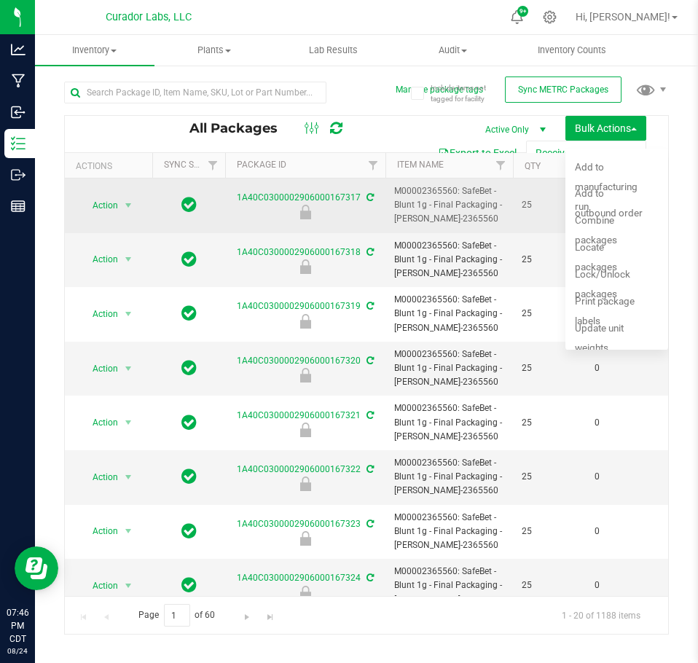
click at [424, 211] on span "M00002365560: SafeBet - Blunt 1g - Final Packaging - [PERSON_NAME]-2365560" at bounding box center [449, 205] width 110 height 42
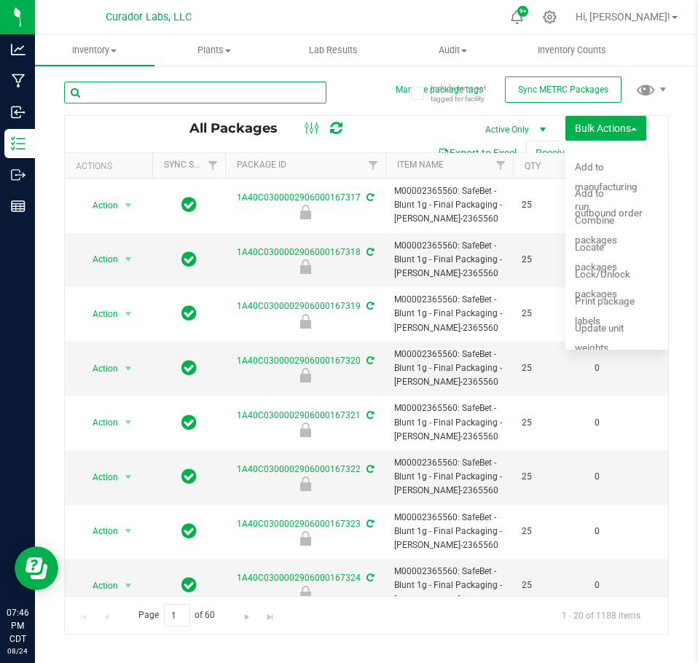
click at [297, 86] on input "text" at bounding box center [195, 93] width 262 height 22
click at [176, 98] on input "text" at bounding box center [195, 93] width 262 height 22
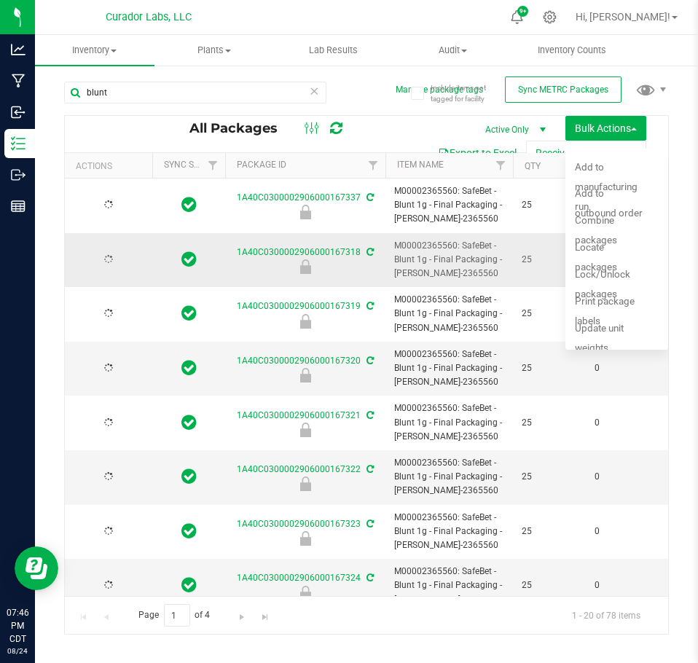
drag, startPoint x: 411, startPoint y: 133, endPoint x: 375, endPoint y: 243, distance: 116.4
click at [411, 132] on div "All Packages Active Only Active Only Lab Samples Locked All External Internal B…" at bounding box center [367, 134] width 604 height 36
click at [268, 604] on link "Go to the last page" at bounding box center [264, 614] width 21 height 20
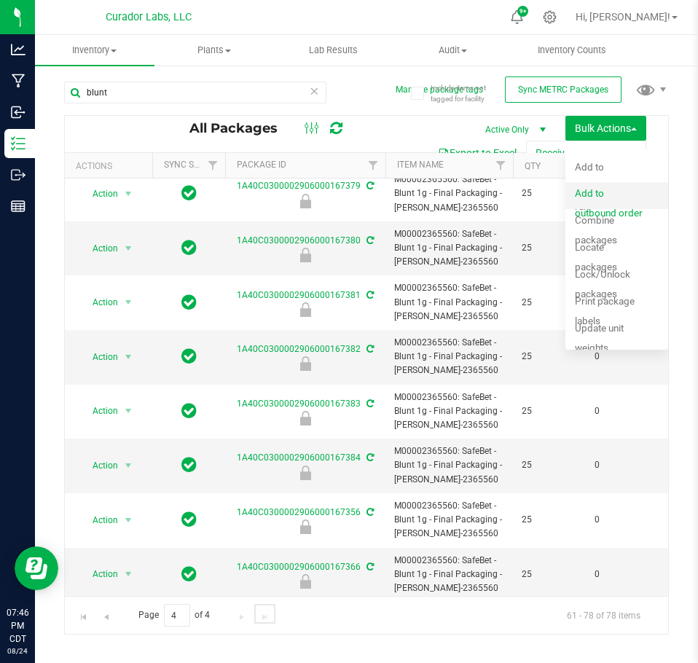
scroll to position [146, 0]
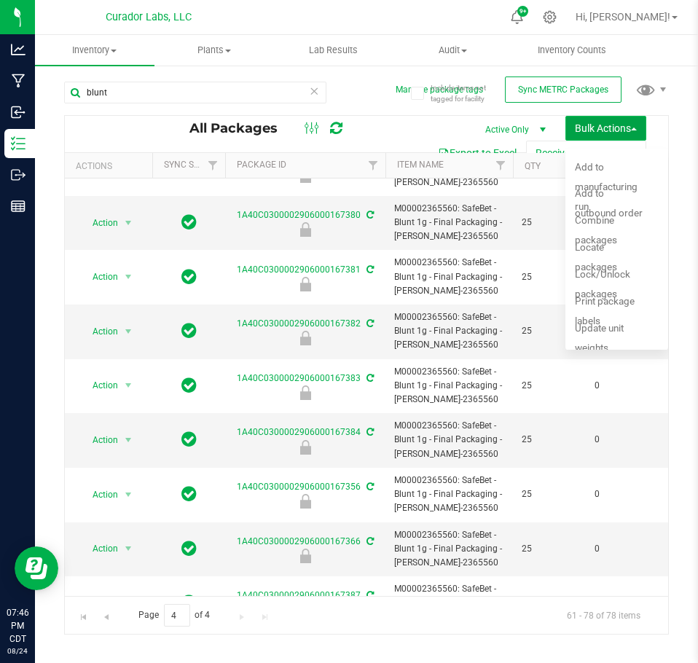
click at [615, 130] on span "Bulk Actions" at bounding box center [606, 128] width 62 height 12
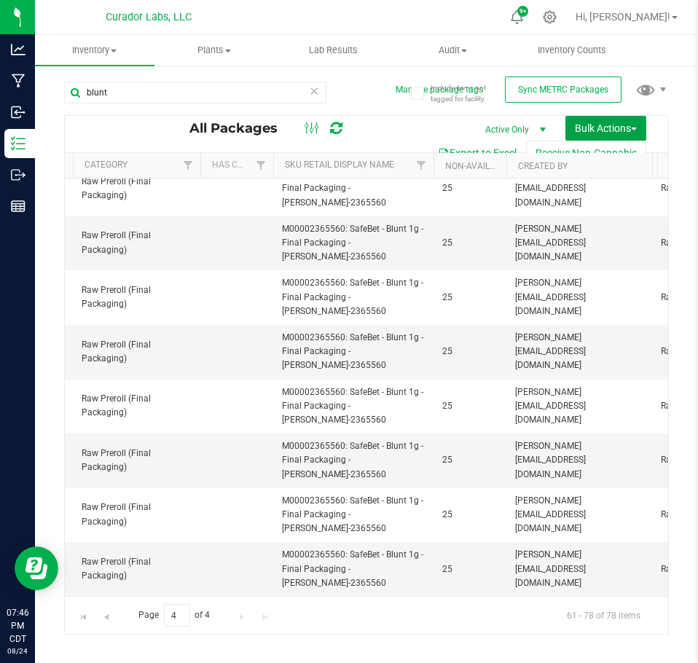
scroll to position [0, 2784]
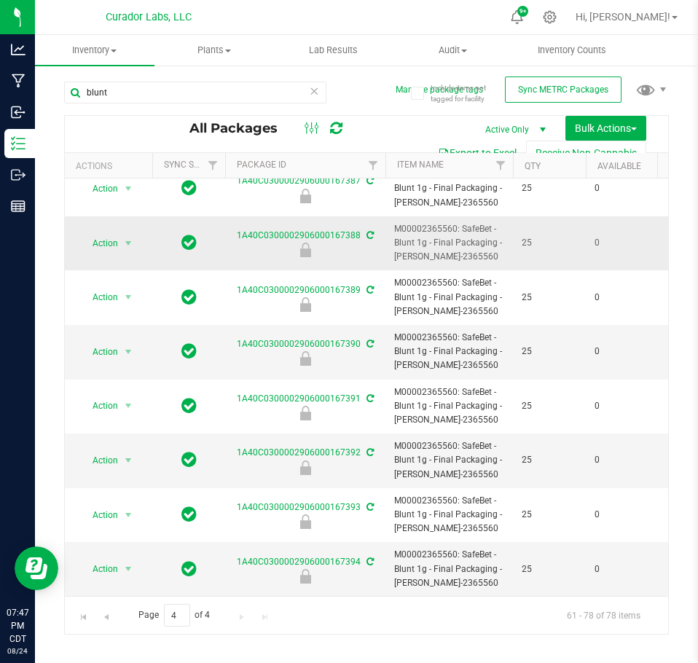
click at [420, 252] on span "M00002365560: SafeBet - Blunt 1g - Final Packaging - [PERSON_NAME]-2365560" at bounding box center [449, 243] width 110 height 42
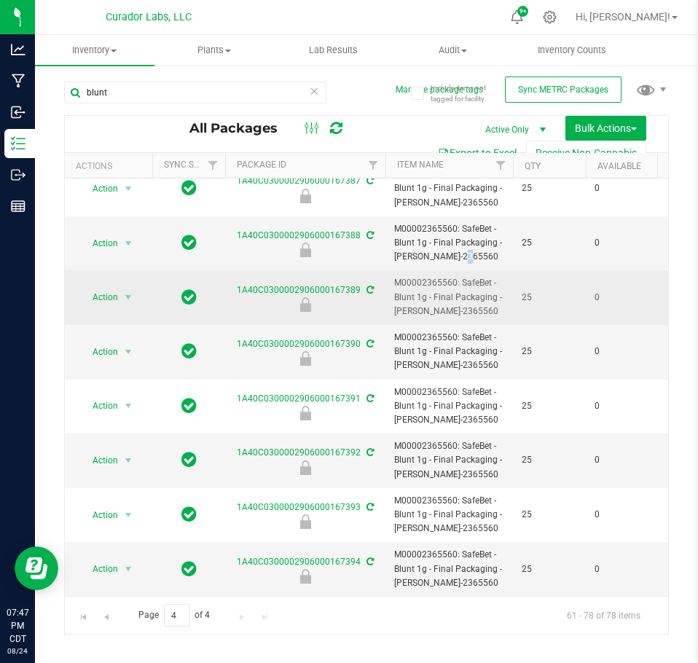
drag, startPoint x: 419, startPoint y: 256, endPoint x: 418, endPoint y: 265, distance: 8.9
click at [418, 270] on td "M00002365560: SafeBet - Blunt 1g - Final Packaging - [PERSON_NAME]-2365560" at bounding box center [450, 297] width 128 height 55
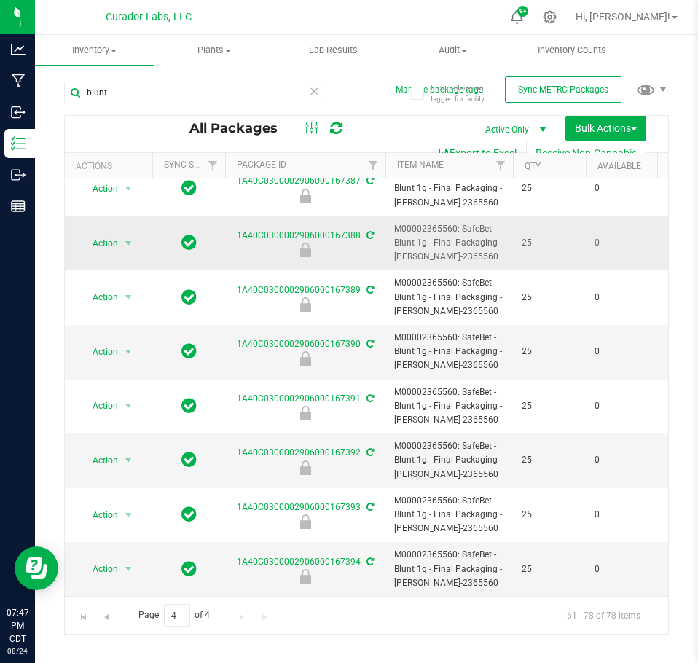
click at [425, 233] on span "M00002365560: SafeBet - Blunt 1g - Final Packaging - [PERSON_NAME]-2365560" at bounding box center [449, 243] width 110 height 42
copy tr "M00002365560: SafeBet - Blunt 1g - Final Packaging - [PERSON_NAME]-2365560"
click at [227, 104] on div "blunt" at bounding box center [195, 99] width 262 height 34
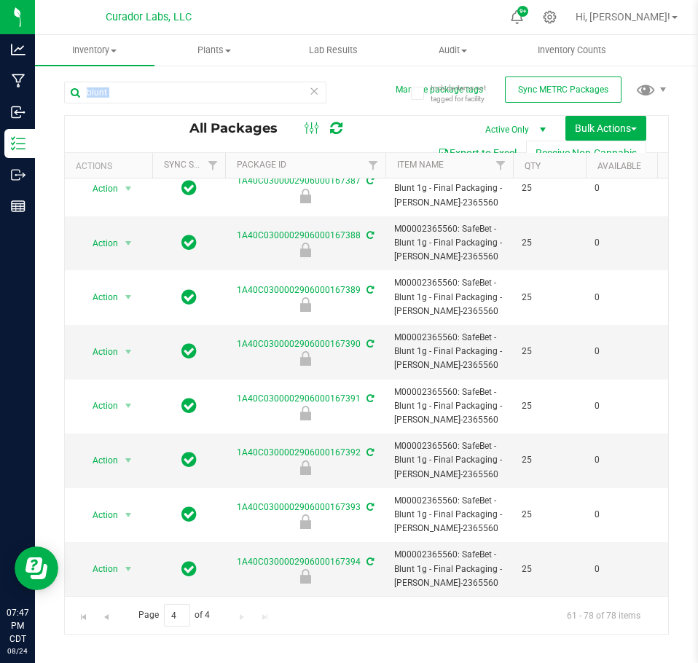
click at [227, 104] on div "blunt" at bounding box center [195, 99] width 262 height 34
click at [221, 95] on input "blunt" at bounding box center [195, 93] width 262 height 22
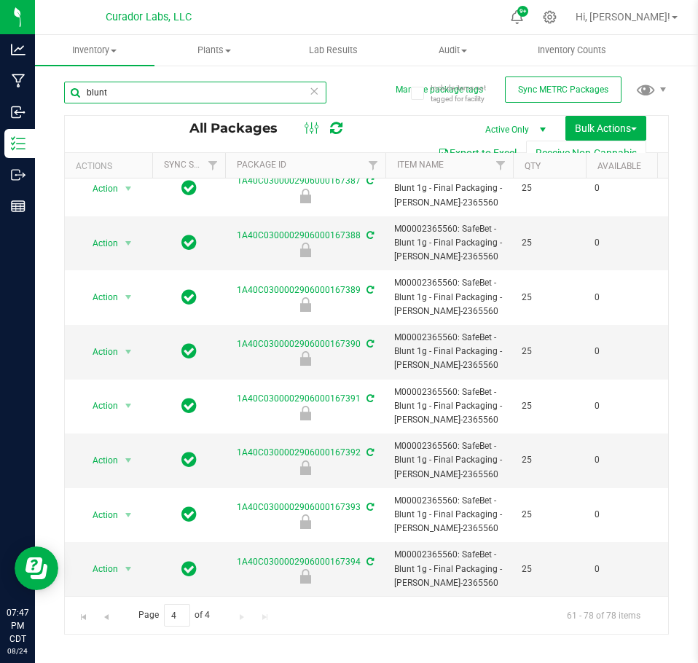
paste input "M00002365560: SafeBet - Blunt 1g - Final Packaging - [PERSON_NAME]-2365560"
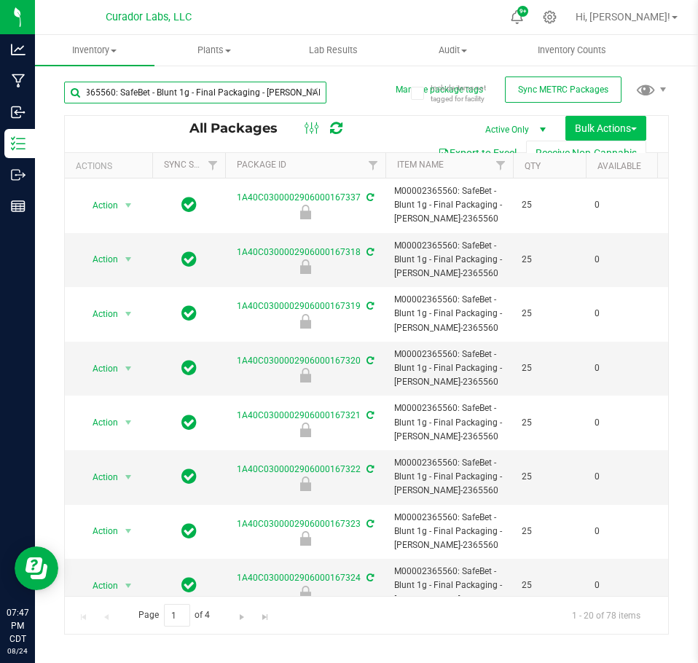
type input "M00002365560: SafeBet - Blunt 1g - Final Packaging - [PERSON_NAME]-2365560"
click at [606, 126] on span "Bulk Actions" at bounding box center [606, 128] width 62 height 12
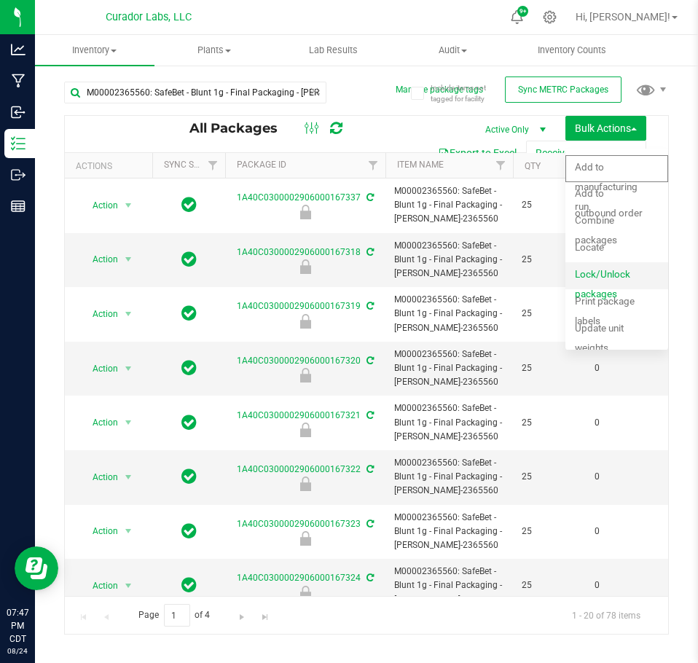
click at [612, 279] on span "Lock/Unlock packages" at bounding box center [602, 283] width 55 height 31
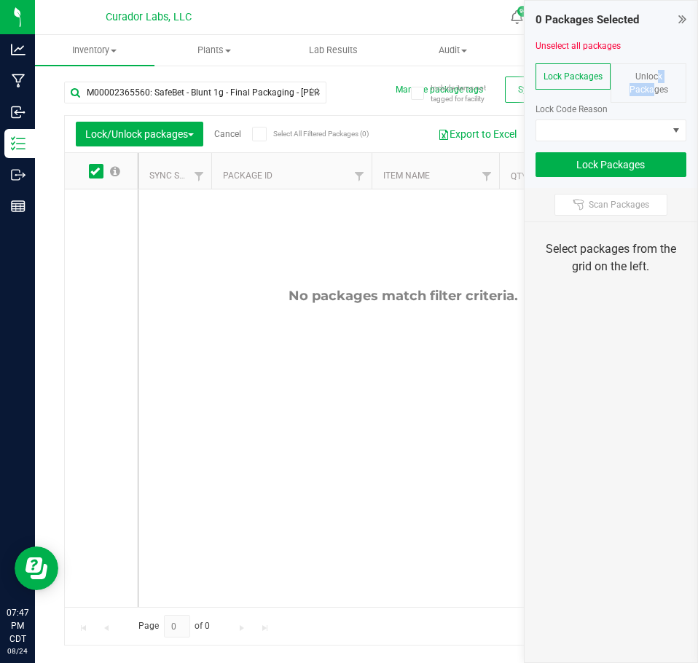
drag, startPoint x: 650, startPoint y: 79, endPoint x: 644, endPoint y: 94, distance: 16.7
click at [647, 90] on span "Unlock Packages" at bounding box center [649, 82] width 39 height 23
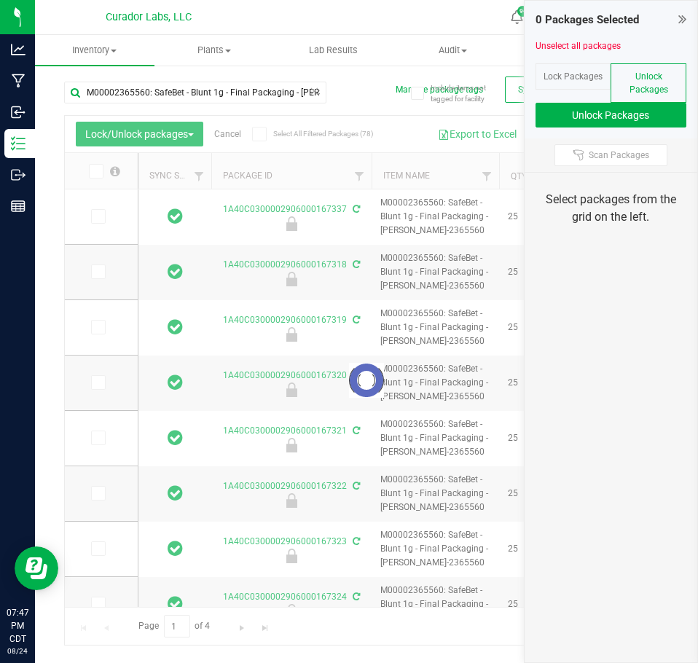
click at [298, 133] on span "Select All Filtered Packages (78)" at bounding box center [309, 134] width 73 height 8
click at [0, 0] on input "Select All Filtered Packages (78)" at bounding box center [0, 0] width 0 height 0
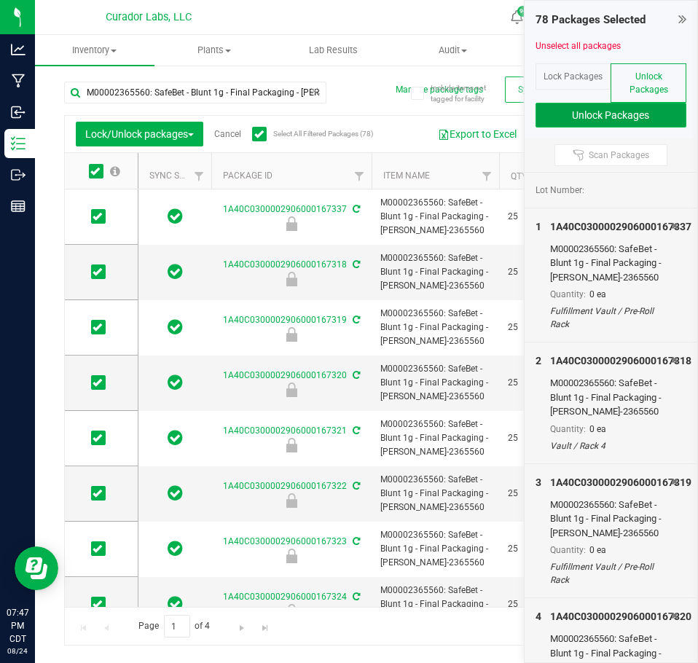
click at [565, 116] on button "Unlock Packages" at bounding box center [612, 115] width 152 height 25
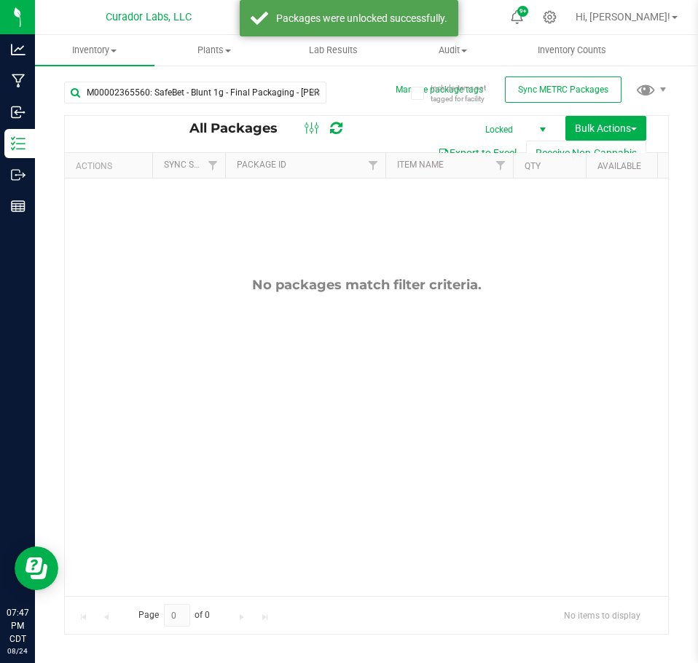
click at [514, 125] on span "Locked" at bounding box center [512, 130] width 80 height 20
click at [503, 148] on li "Active Only" at bounding box center [509, 153] width 79 height 22
click at [315, 98] on icon at bounding box center [314, 90] width 10 height 17
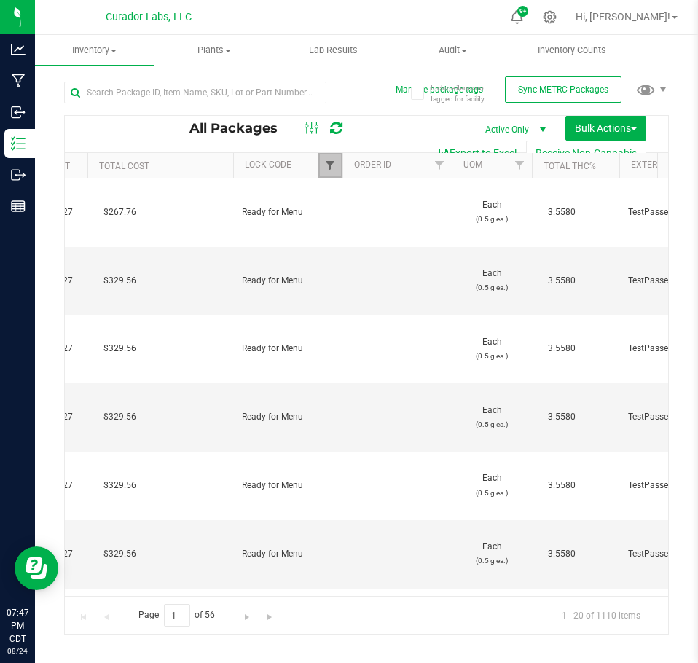
click at [331, 171] on span "Filter" at bounding box center [330, 166] width 12 height 12
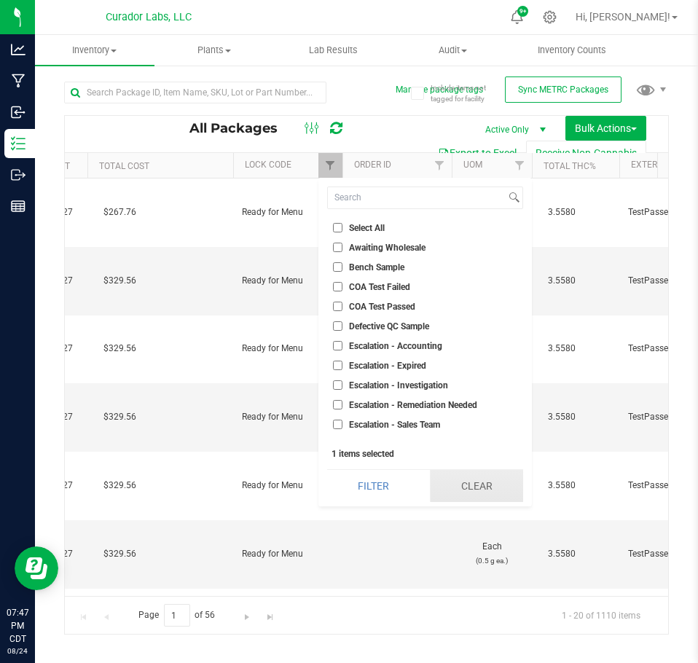
click at [474, 491] on button "Clear" at bounding box center [476, 486] width 93 height 32
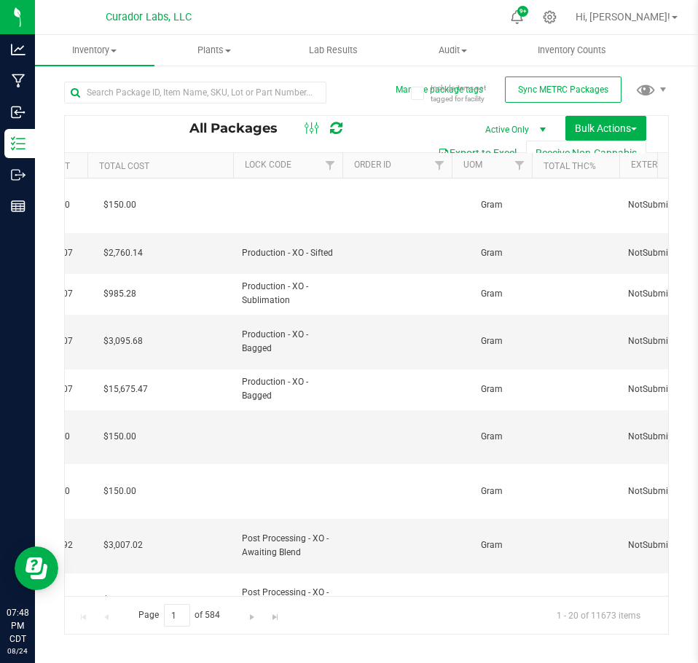
scroll to position [0, 91]
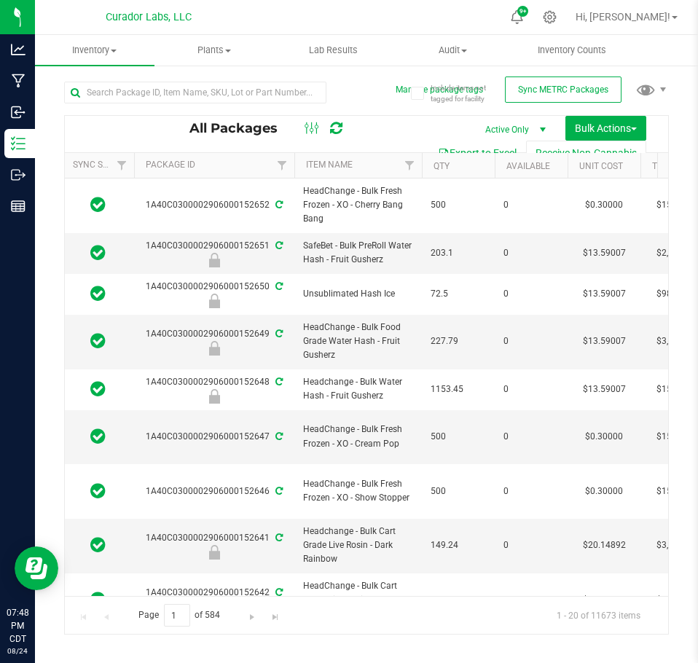
click at [528, 128] on span "Active Only" at bounding box center [512, 130] width 80 height 20
click at [143, 586] on div "Action Action Adjust qty Create package Edit attributes Global inventory Locate…" at bounding box center [367, 388] width 604 height 418
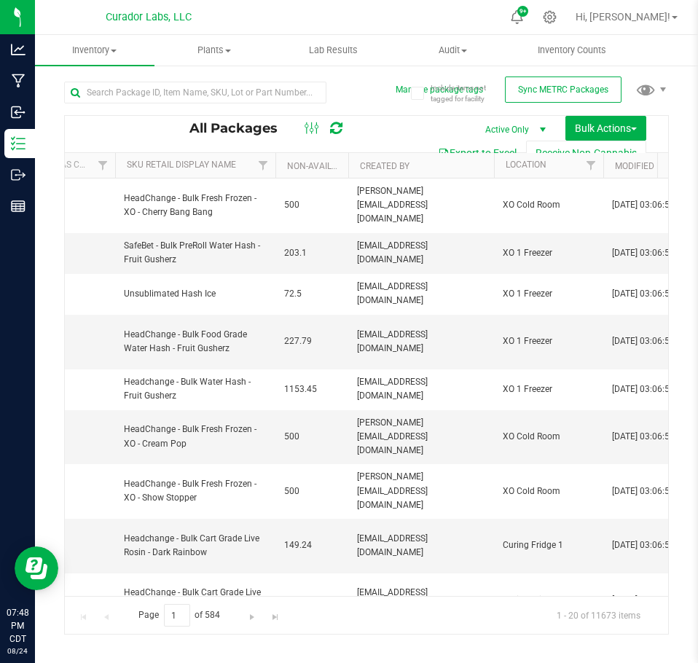
scroll to position [0, 3118]
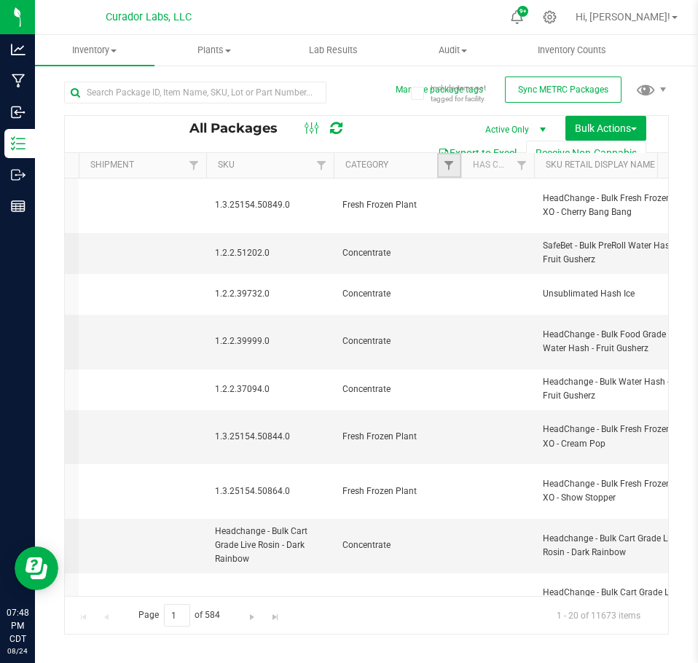
click at [442, 172] on link "Filter" at bounding box center [449, 165] width 24 height 25
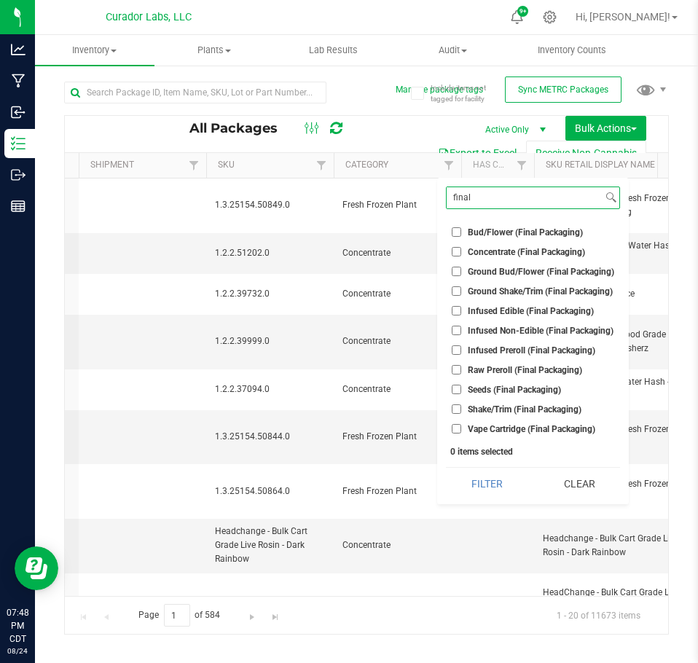
type input "final"
click at [484, 256] on span "Concentrate (Final Packaging)" at bounding box center [526, 252] width 117 height 9
click at [461, 256] on input "Concentrate (Final Packaging)" at bounding box center [456, 251] width 9 height 9
checkbox input "true"
click at [490, 348] on span "Infused Preroll (Final Packaging)" at bounding box center [532, 350] width 128 height 9
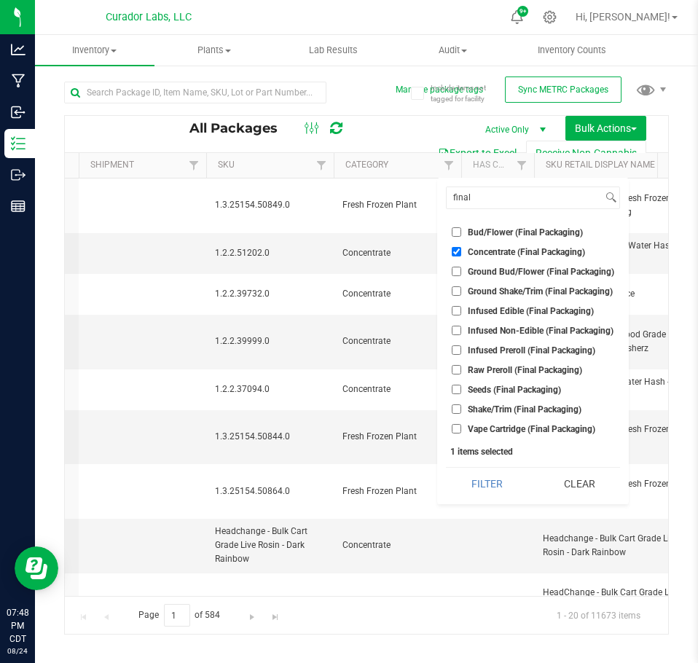
click at [461, 348] on input "Infused Preroll (Final Packaging)" at bounding box center [456, 349] width 9 height 9
checkbox input "true"
click at [490, 370] on span "Raw Preroll (Final Packaging)" at bounding box center [525, 370] width 114 height 9
click at [461, 370] on input "Raw Preroll (Final Packaging)" at bounding box center [456, 369] width 9 height 9
checkbox input "true"
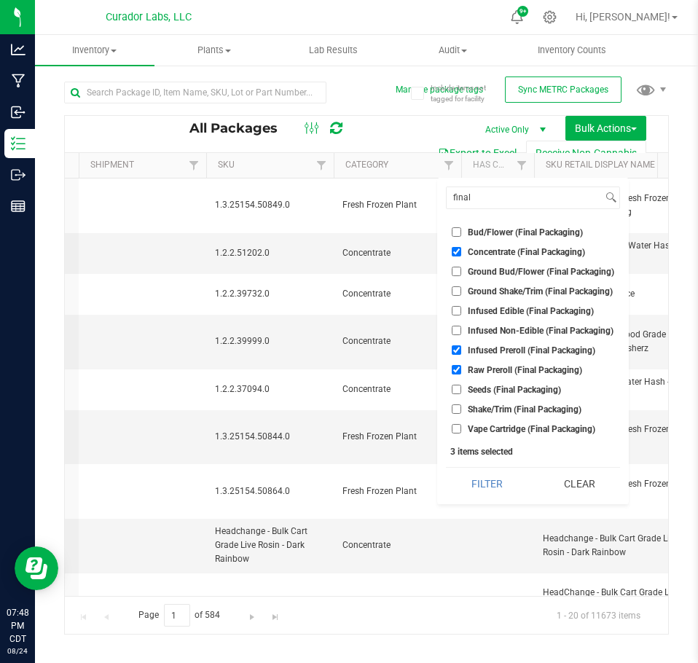
click at [493, 423] on li "Vape Cartridge (Final Packaging)" at bounding box center [533, 428] width 174 height 15
click at [478, 434] on span "Vape Cartridge (Final Packaging)" at bounding box center [532, 429] width 128 height 9
click at [461, 434] on input "Vape Cartridge (Final Packaging)" at bounding box center [456, 428] width 9 height 9
checkbox input "true"
click at [494, 493] on button "Filter" at bounding box center [487, 484] width 82 height 32
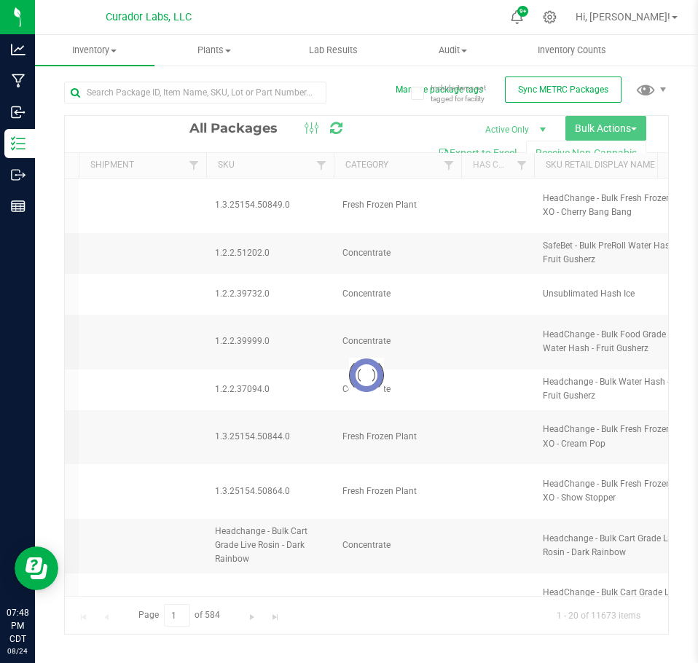
click at [420, 593] on div at bounding box center [367, 375] width 604 height 518
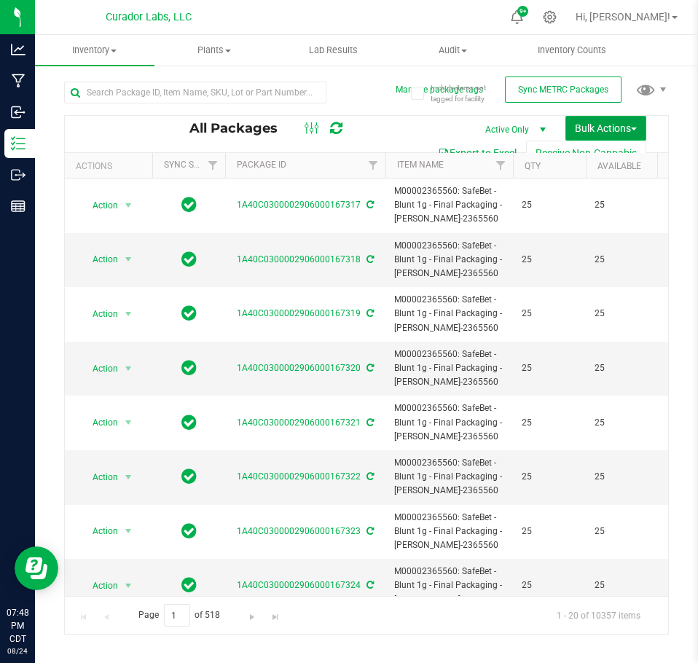
click at [604, 130] on span "Bulk Actions" at bounding box center [606, 128] width 62 height 12
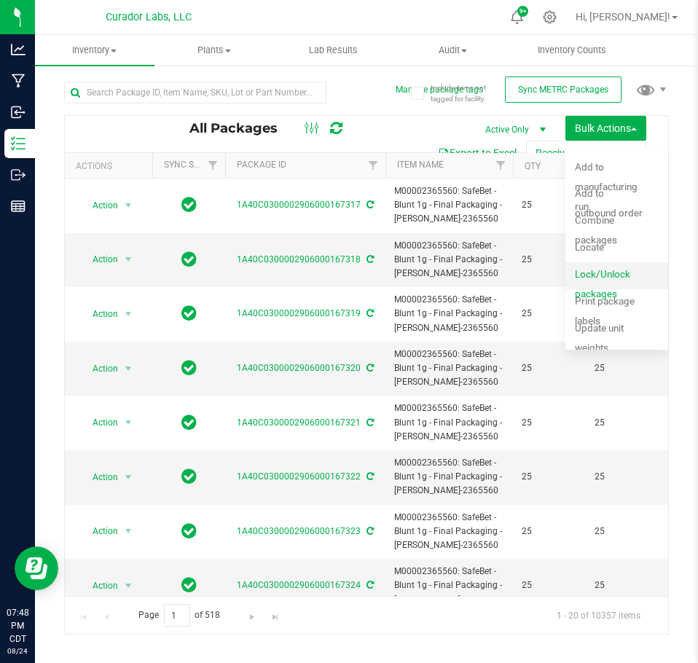
click at [598, 283] on div "Lock/Unlock packages" at bounding box center [620, 276] width 90 height 23
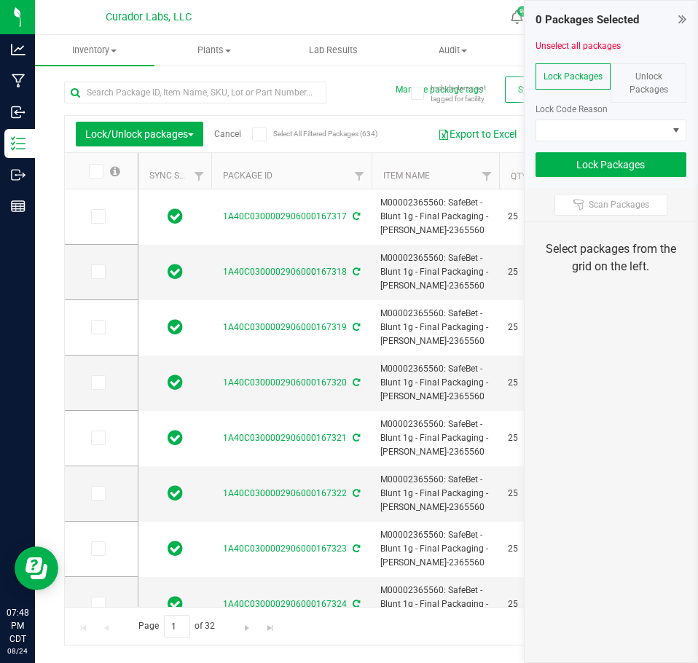
click at [278, 136] on span "Select All Filtered Packages (634)" at bounding box center [309, 134] width 73 height 8
click at [0, 0] on input "Select All Filtered Packages (634)" at bounding box center [0, 0] width 0 height 0
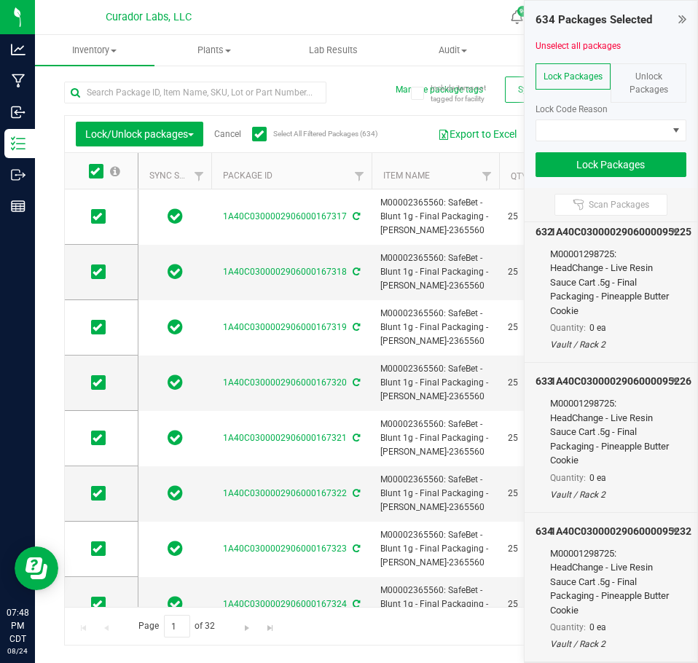
click at [660, 529] on div "1A40C0300002906000095232" at bounding box center [610, 531] width 121 height 15
click at [671, 529] on icon at bounding box center [674, 530] width 7 height 9
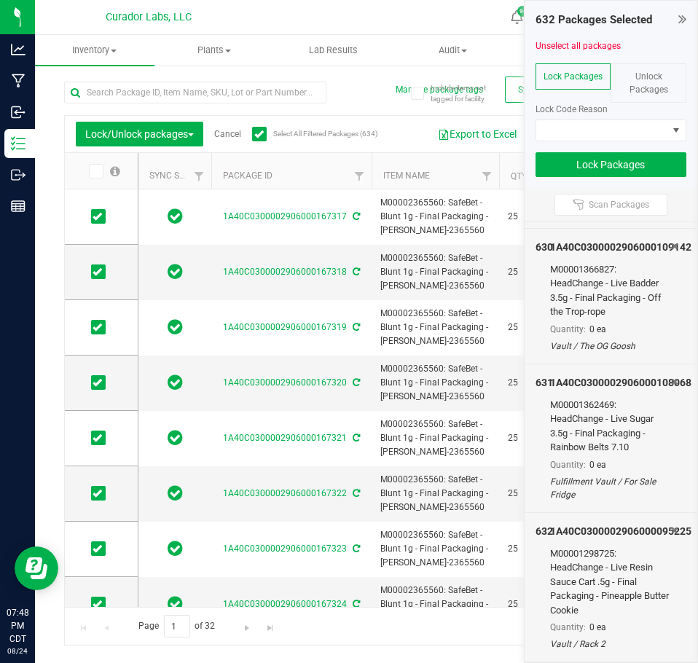
click at [671, 529] on icon at bounding box center [674, 530] width 7 height 9
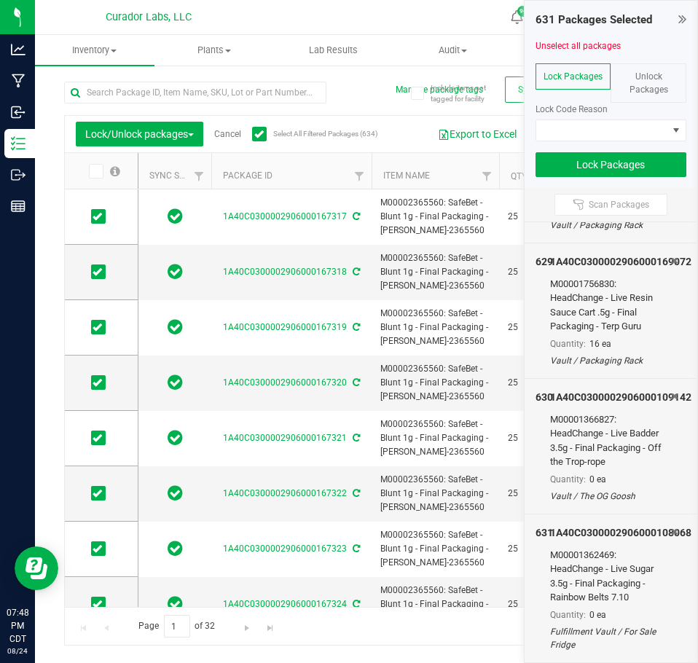
click at [671, 529] on icon at bounding box center [674, 532] width 7 height 9
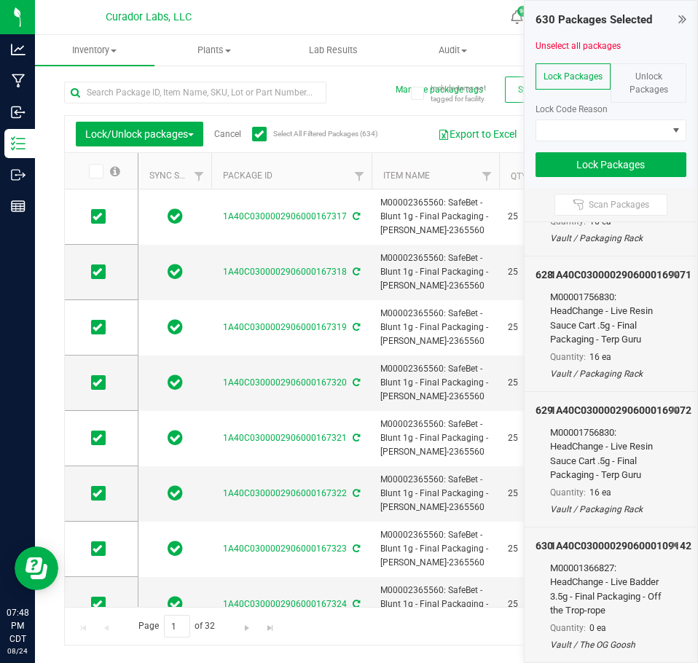
click at [671, 547] on icon at bounding box center [674, 545] width 7 height 9
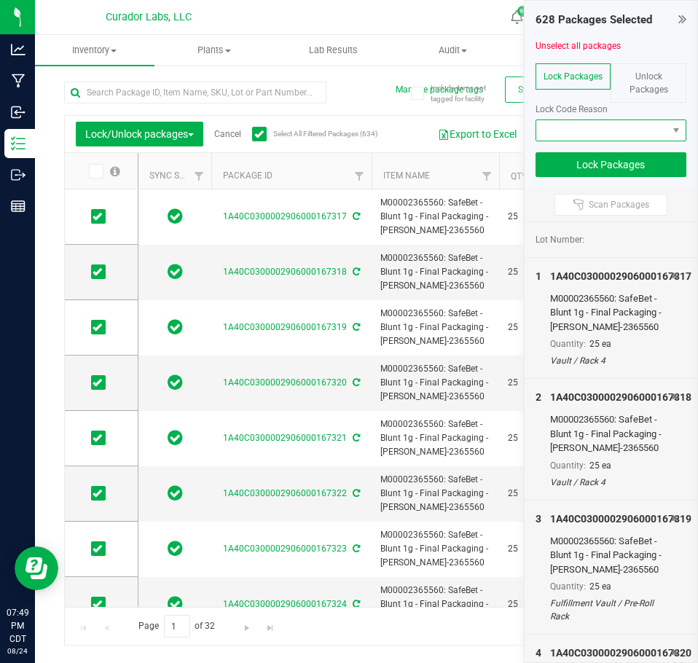
click at [602, 129] on span at bounding box center [602, 130] width 132 height 20
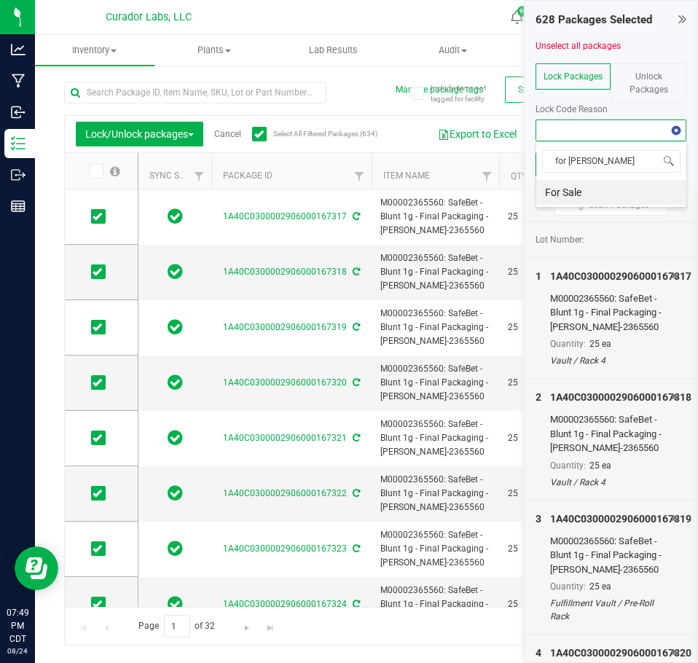
type input "for sale"
click at [577, 195] on li "For Sale" at bounding box center [611, 192] width 150 height 25
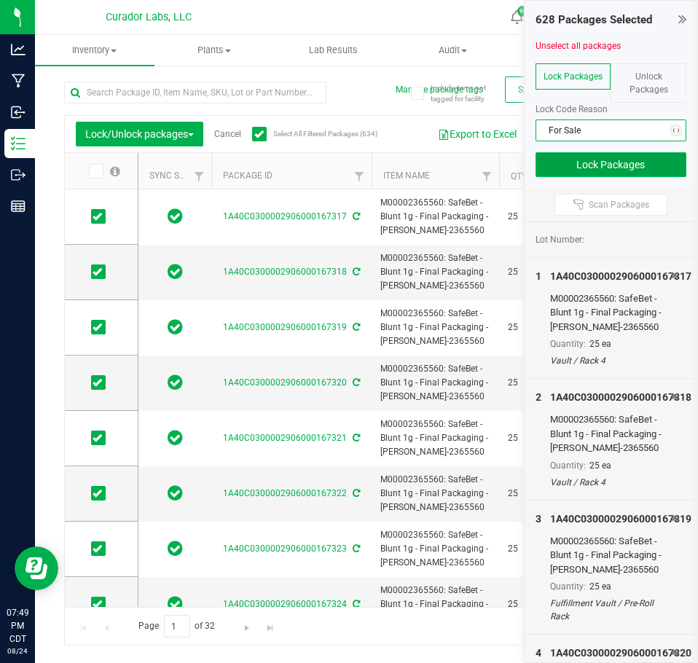
click at [582, 173] on button "Lock Packages" at bounding box center [612, 164] width 152 height 25
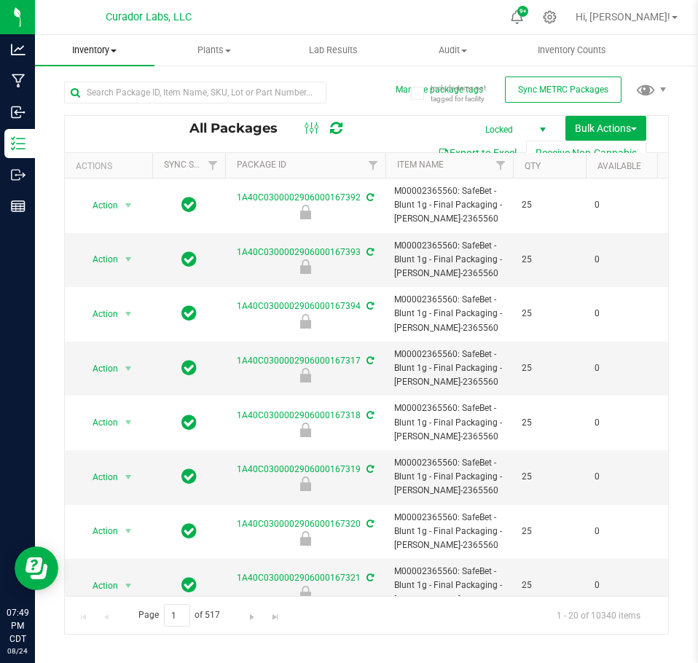
click at [106, 60] on uib-tab-heading "Inventory All packages All inventory Waste log Create inventory" at bounding box center [95, 50] width 120 height 31
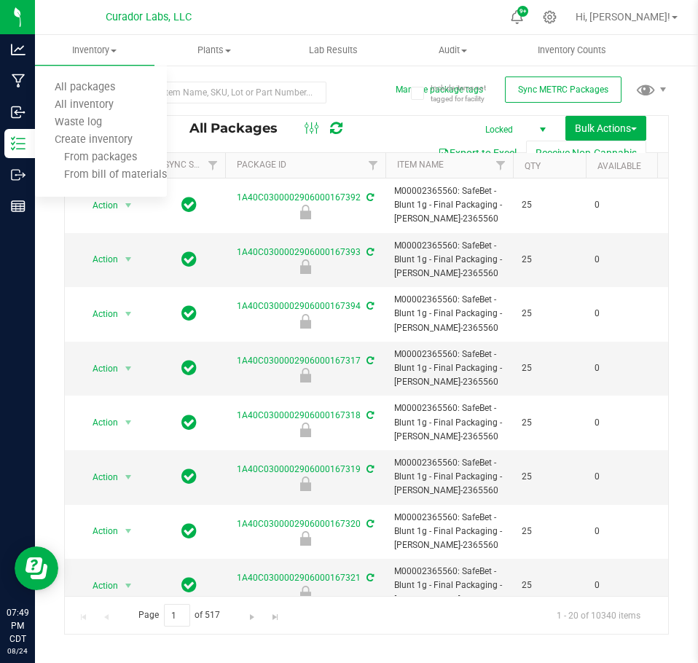
click at [403, 141] on div "Export to Excel Receive Non-Cannabis" at bounding box center [367, 153] width 582 height 25
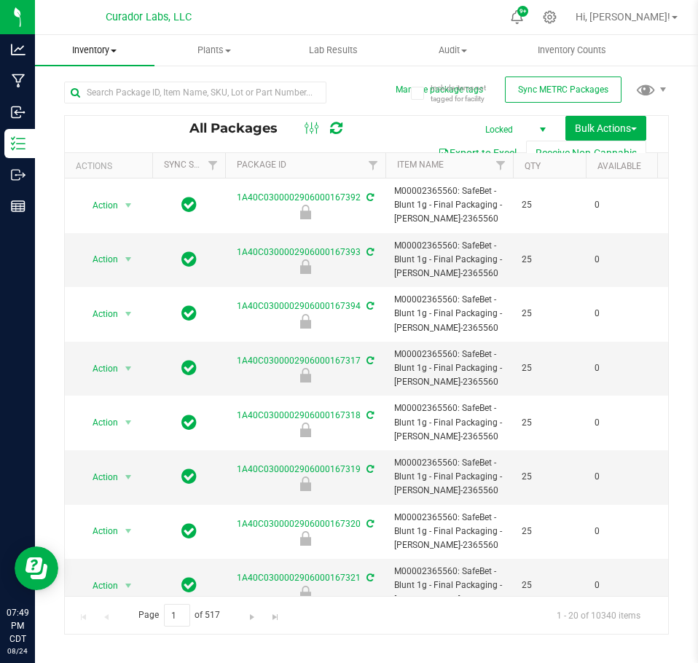
click at [88, 56] on span "Inventory" at bounding box center [95, 50] width 120 height 13
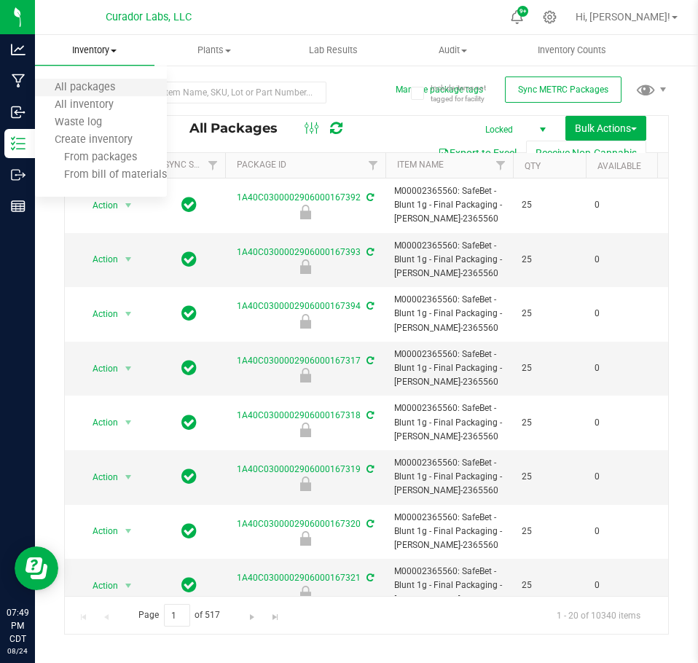
click at [137, 79] on li "All packages" at bounding box center [101, 87] width 132 height 17
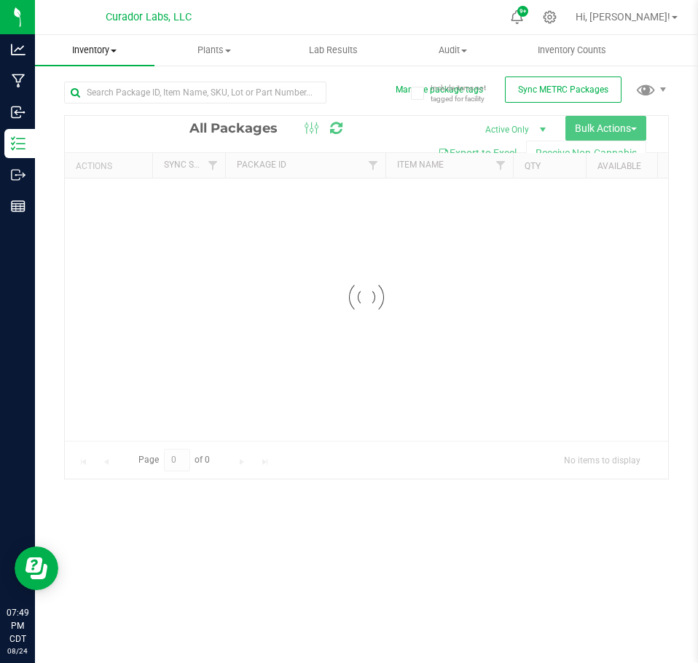
click at [106, 51] on span "Inventory" at bounding box center [95, 50] width 120 height 13
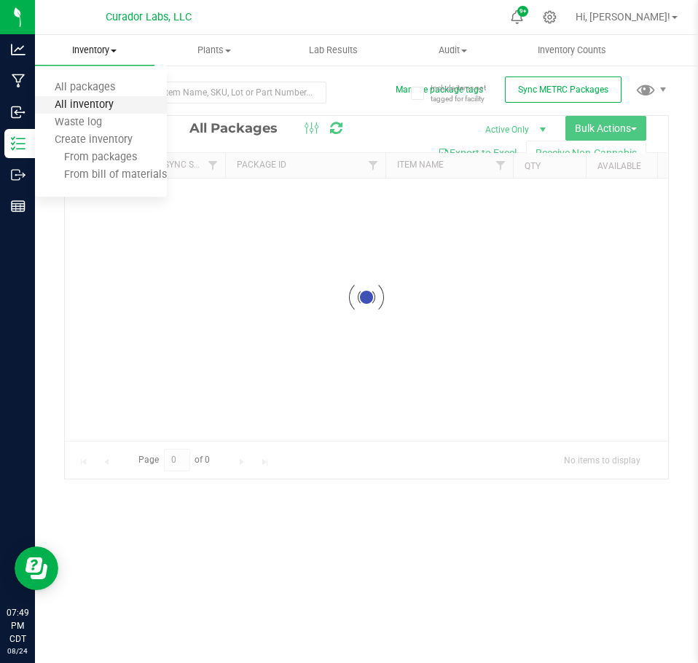
click at [81, 105] on span "All inventory" at bounding box center [84, 105] width 98 height 12
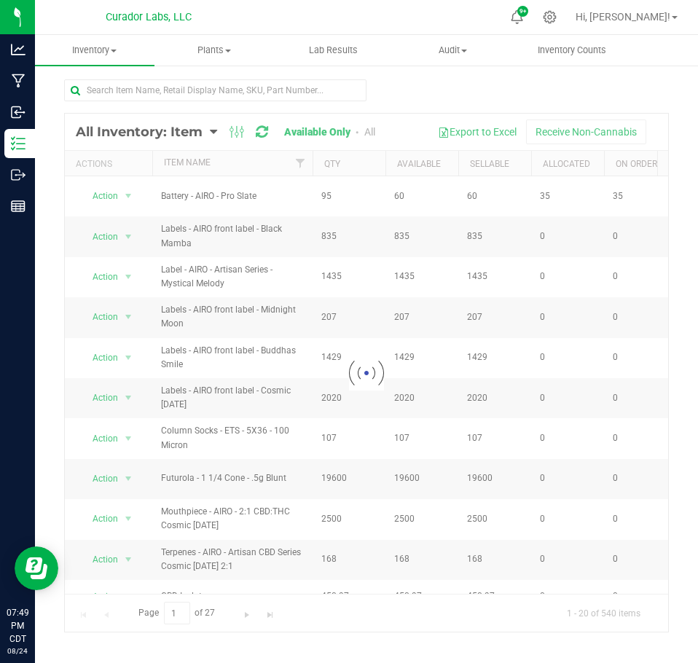
click at [376, 134] on div at bounding box center [367, 373] width 604 height 518
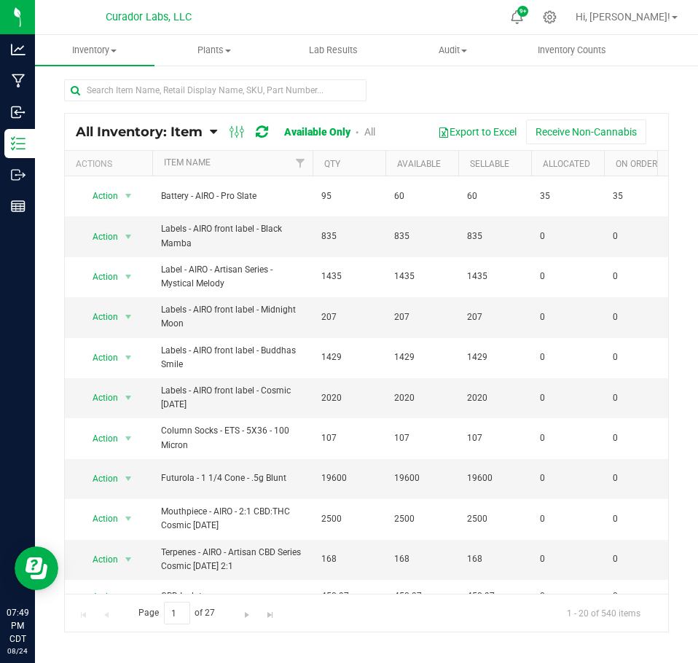
click at [373, 133] on link "All" at bounding box center [369, 132] width 11 height 12
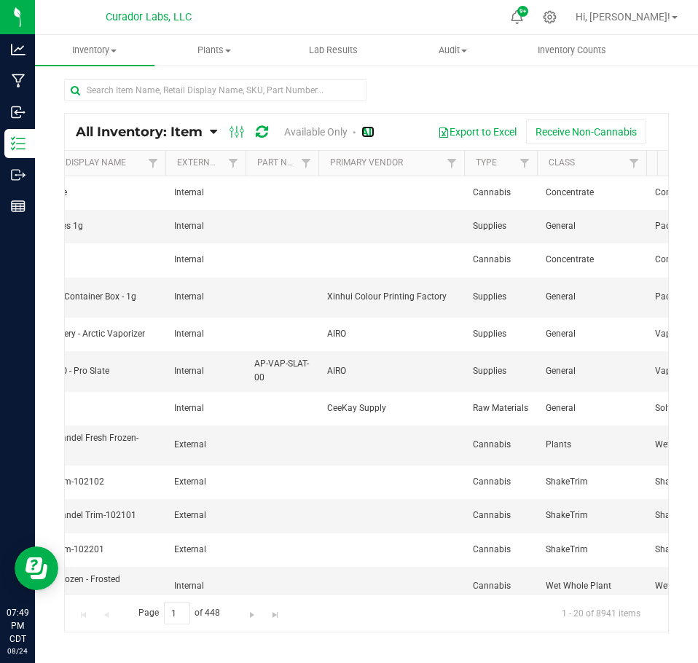
scroll to position [0, 2445]
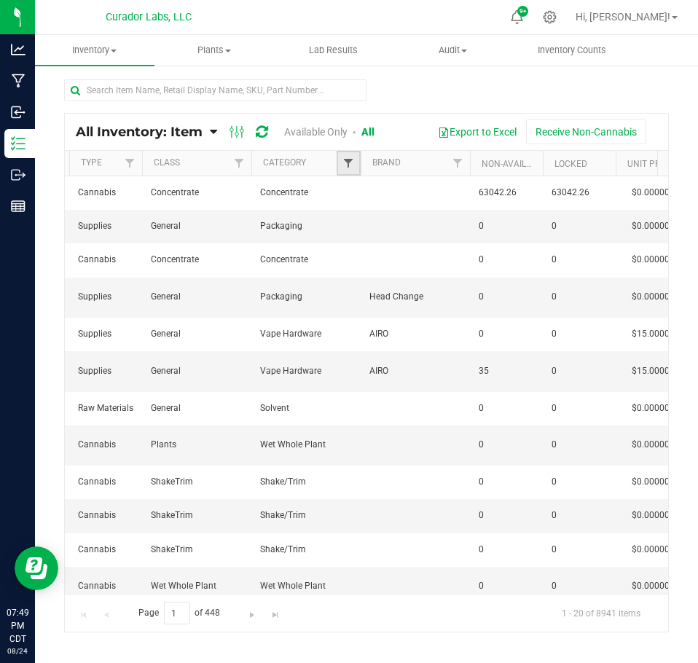
click at [344, 163] on span "Filter" at bounding box center [349, 163] width 12 height 12
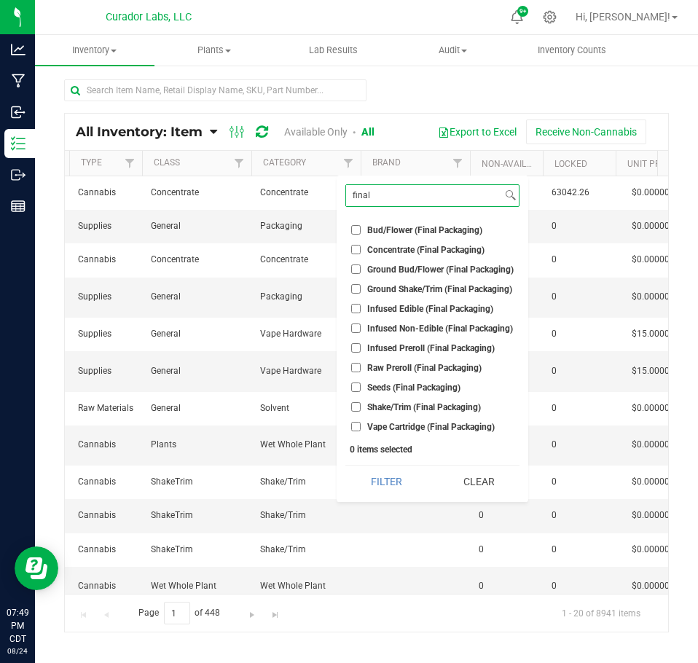
type input "final"
click at [409, 250] on span "Concentrate (Final Packaging)" at bounding box center [425, 250] width 117 height 9
click at [394, 348] on span "Infused Preroll (Final Packaging)" at bounding box center [431, 348] width 128 height 9
click at [361, 348] on input "Infused Preroll (Final Packaging)" at bounding box center [355, 347] width 9 height 9
checkbox input "true"
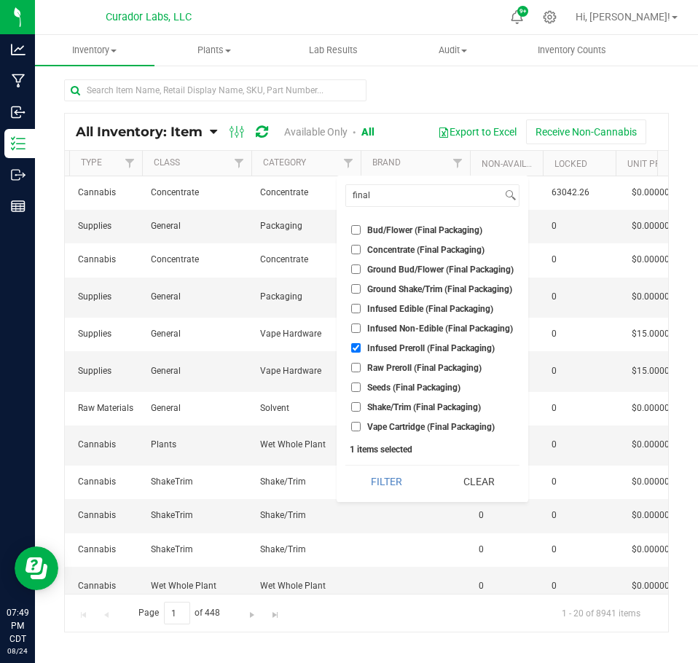
click at [359, 253] on input "Concentrate (Final Packaging)" at bounding box center [355, 249] width 9 height 9
checkbox input "true"
click at [368, 368] on span "Raw Preroll (Final Packaging)" at bounding box center [424, 368] width 114 height 9
click at [361, 368] on input "Raw Preroll (Final Packaging)" at bounding box center [355, 367] width 9 height 9
checkbox input "true"
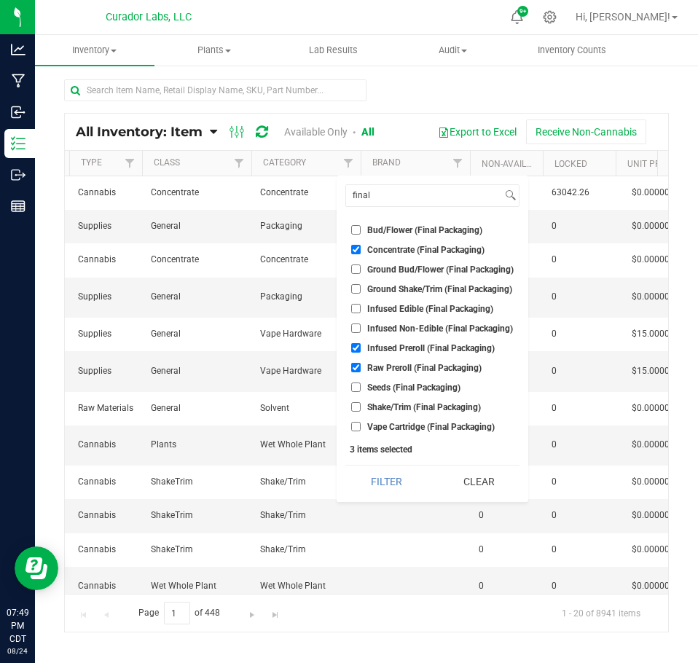
click at [370, 418] on ul "Select All Badder Biomass Blunt .5g Blunt 1g Bud/Flower Bud/Flower (Final Packa…" at bounding box center [432, 326] width 174 height 216
click at [375, 426] on span "Vape Cartridge (Final Packaging)" at bounding box center [431, 427] width 128 height 9
click at [361, 426] on input "Vape Cartridge (Final Packaging)" at bounding box center [355, 426] width 9 height 9
checkbox input "true"
click at [386, 469] on button "Filter" at bounding box center [386, 482] width 82 height 32
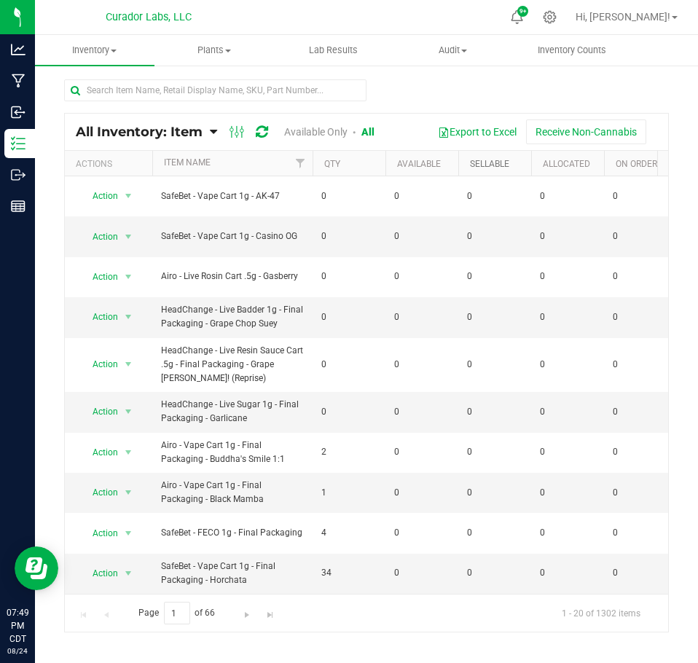
click at [501, 164] on link "Sellable" at bounding box center [489, 164] width 39 height 10
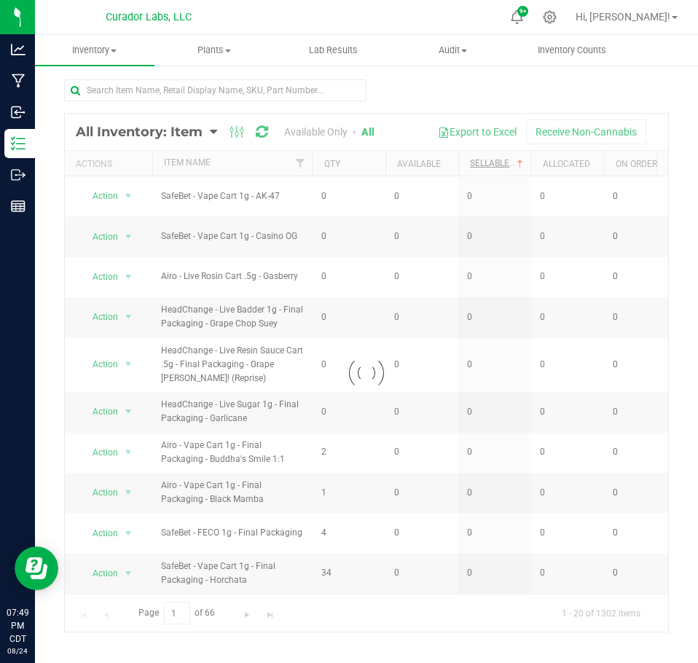
click at [501, 164] on div at bounding box center [367, 373] width 604 height 518
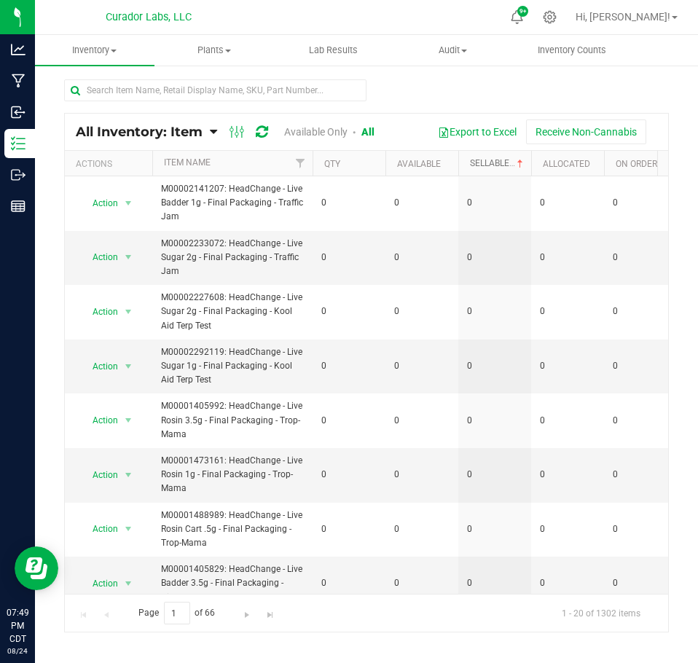
click at [501, 164] on link "Sellable" at bounding box center [498, 163] width 56 height 10
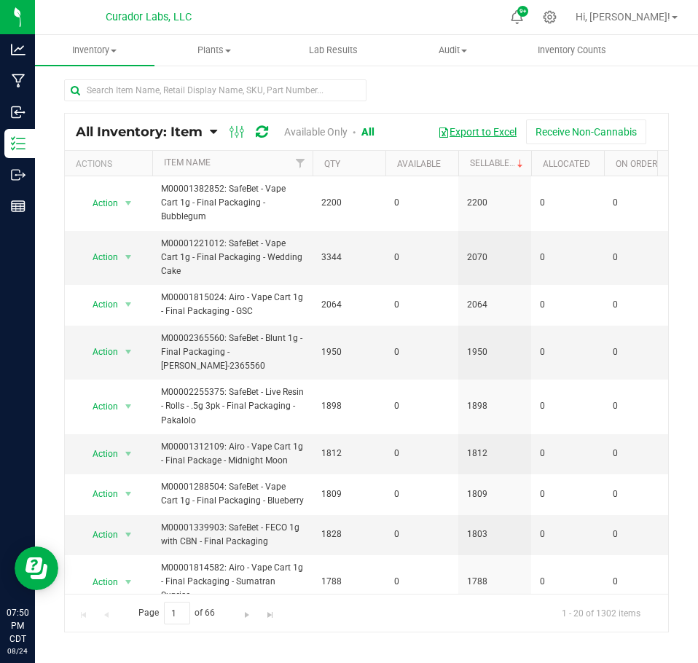
click at [485, 132] on button "Export to Excel" at bounding box center [478, 132] width 98 height 25
